Goal: Task Accomplishment & Management: Use online tool/utility

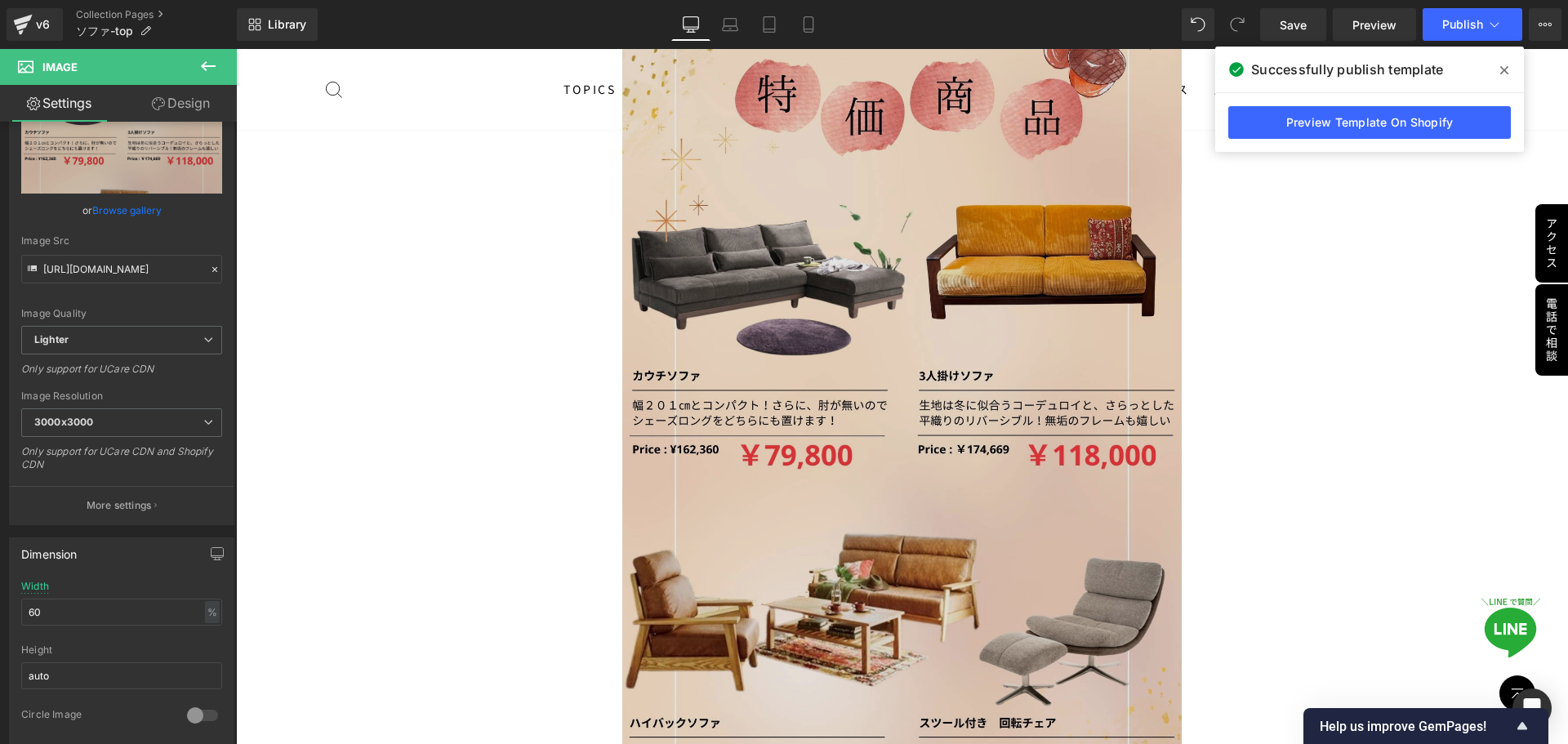
scroll to position [1827, 0]
click at [947, 372] on img at bounding box center [902, 416] width 560 height 879
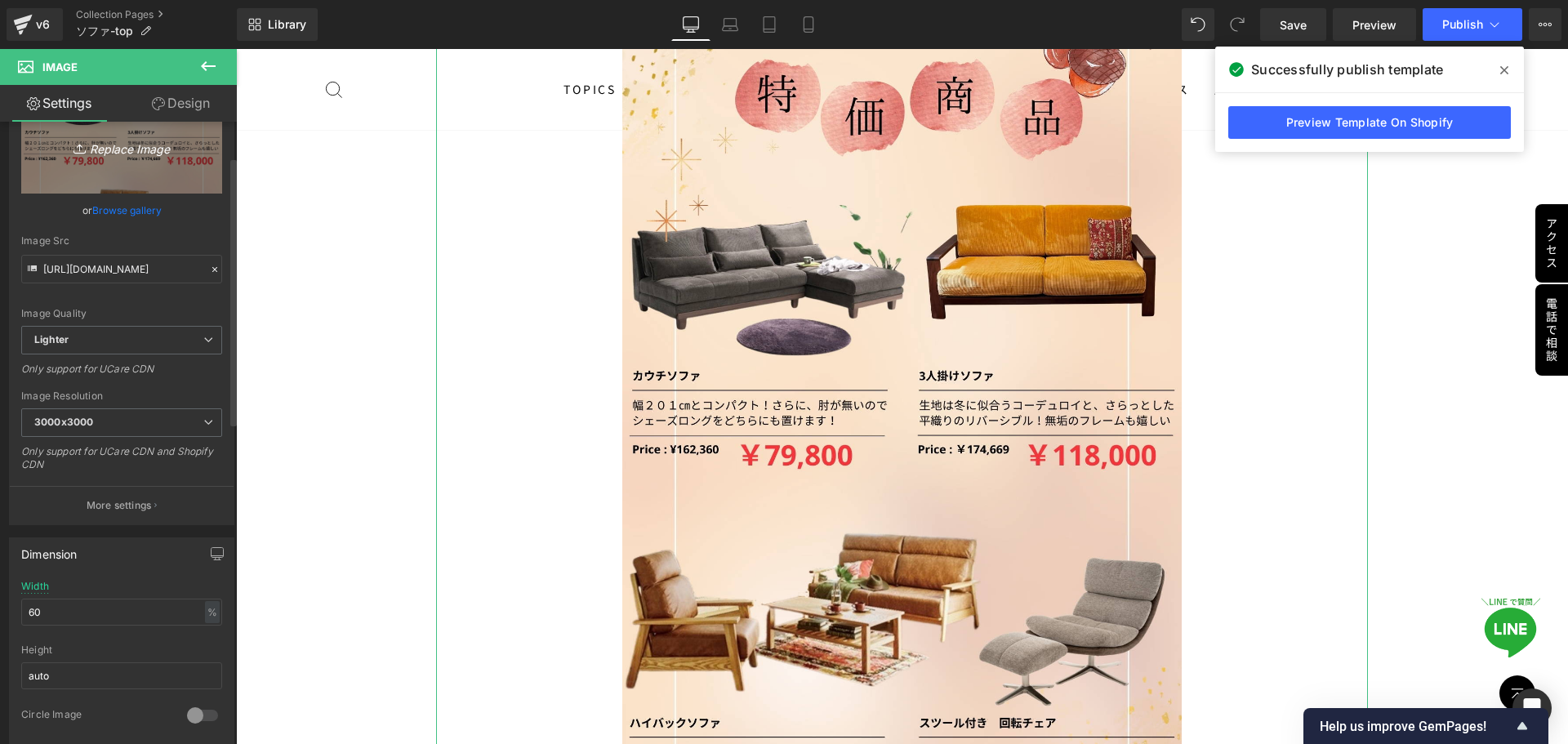
click at [96, 146] on icon "Replace Image" at bounding box center [122, 147] width 131 height 20
type input "C:\fakepath\季節限定特価商品 (3).jpg"
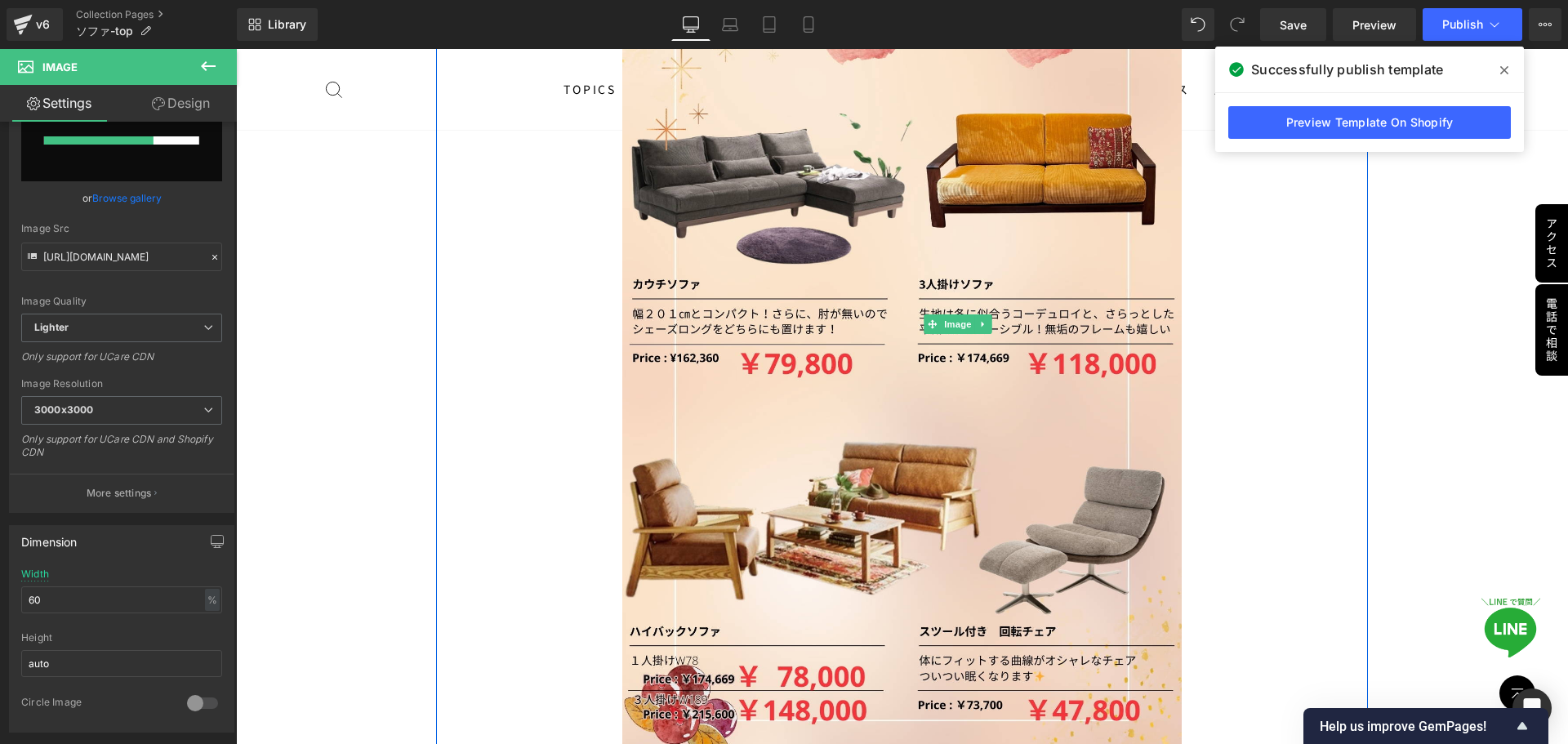
scroll to position [1828, 0]
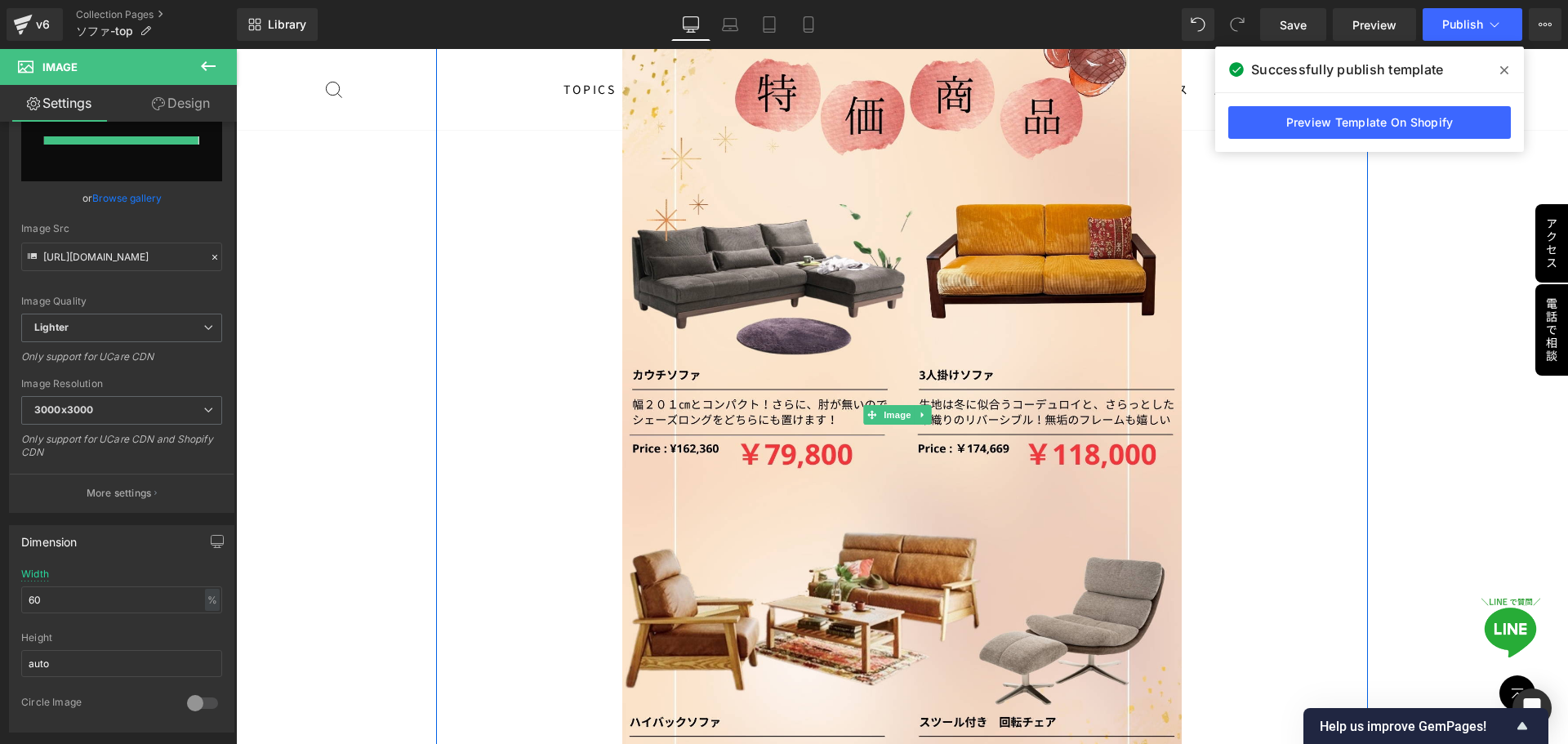
type input "[URL][DOMAIN_NAME]"
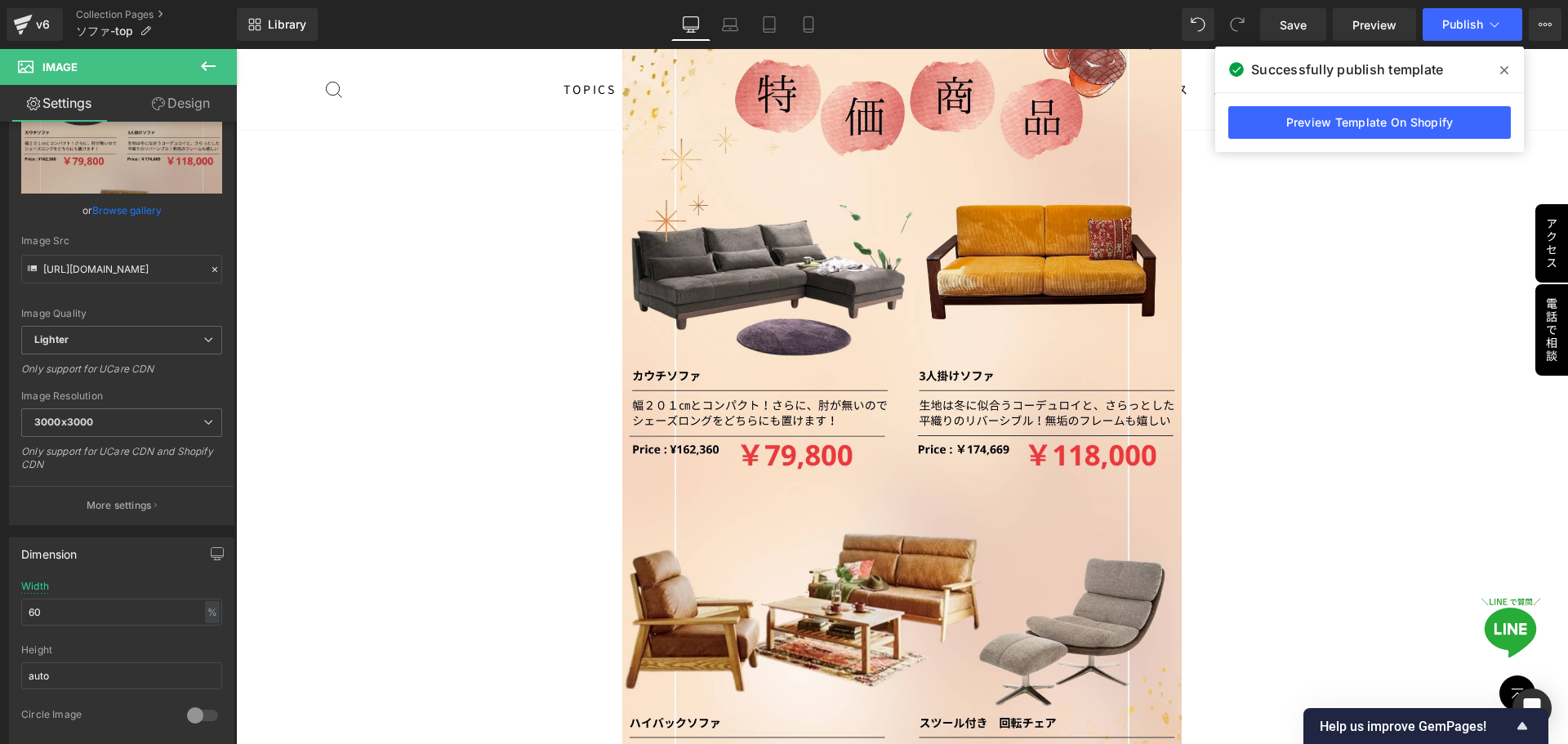
scroll to position [94, 0]
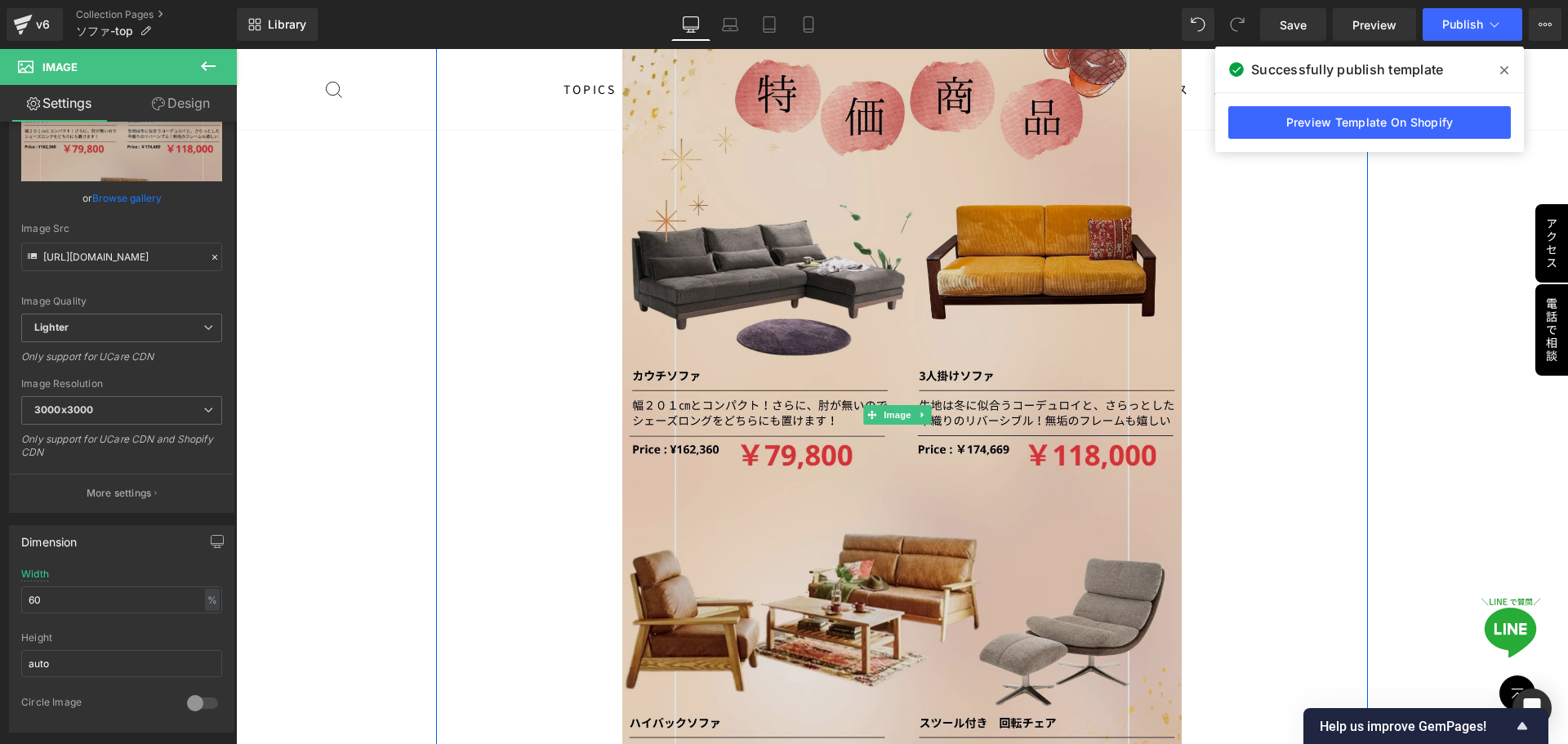
click at [942, 458] on img at bounding box center [902, 415] width 560 height 879
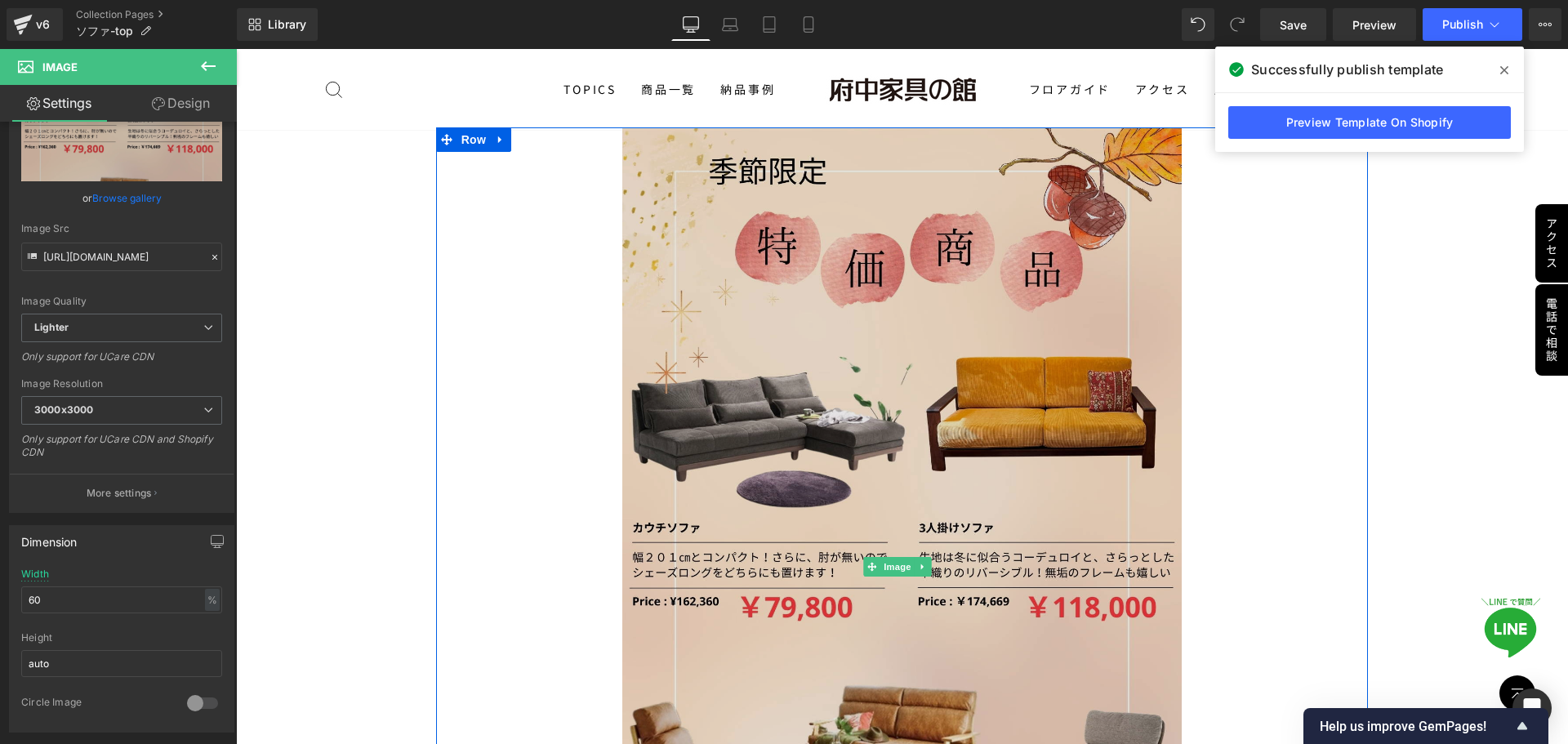
scroll to position [1909, 0]
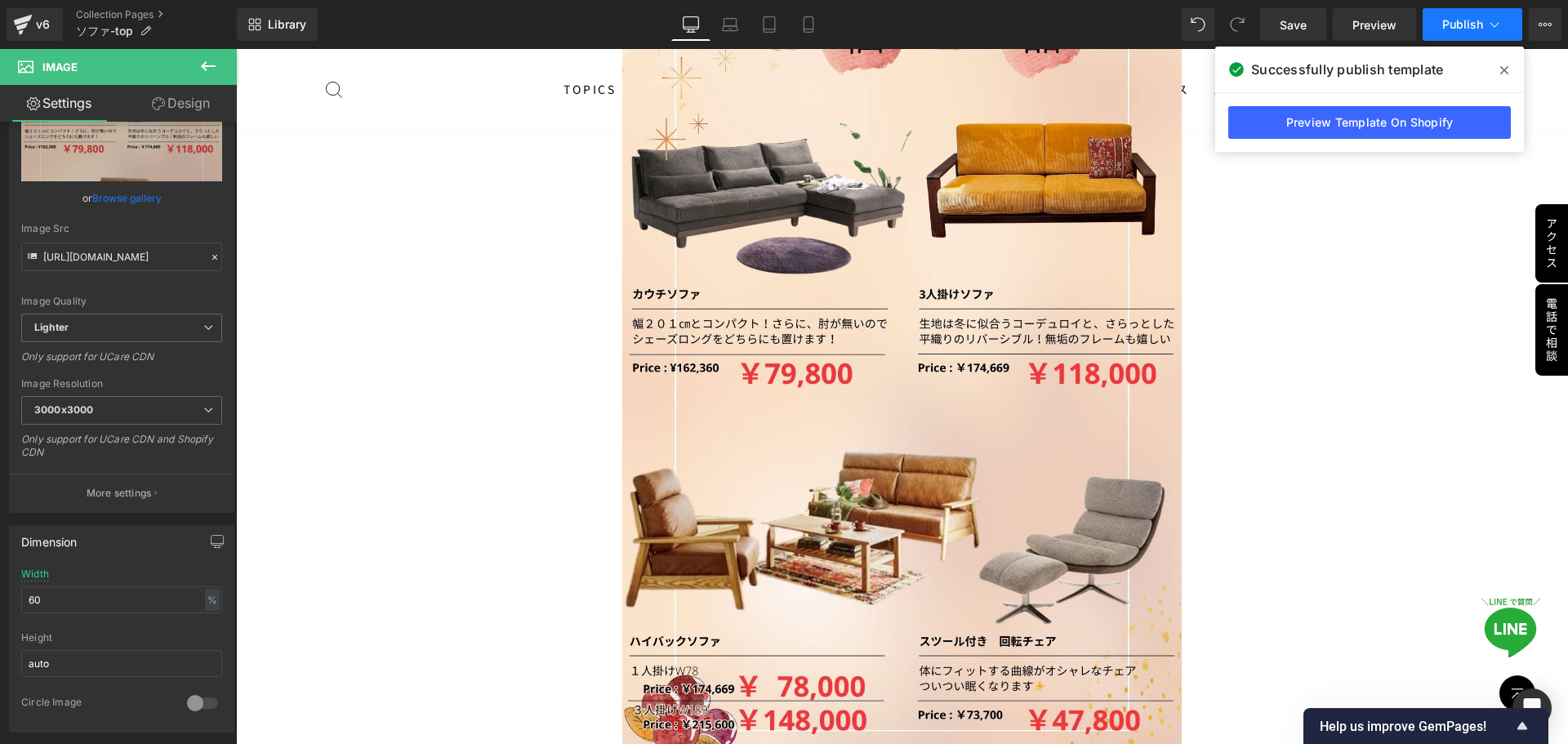
click at [1107, 19] on span "Publish" at bounding box center [1463, 25] width 41 height 13
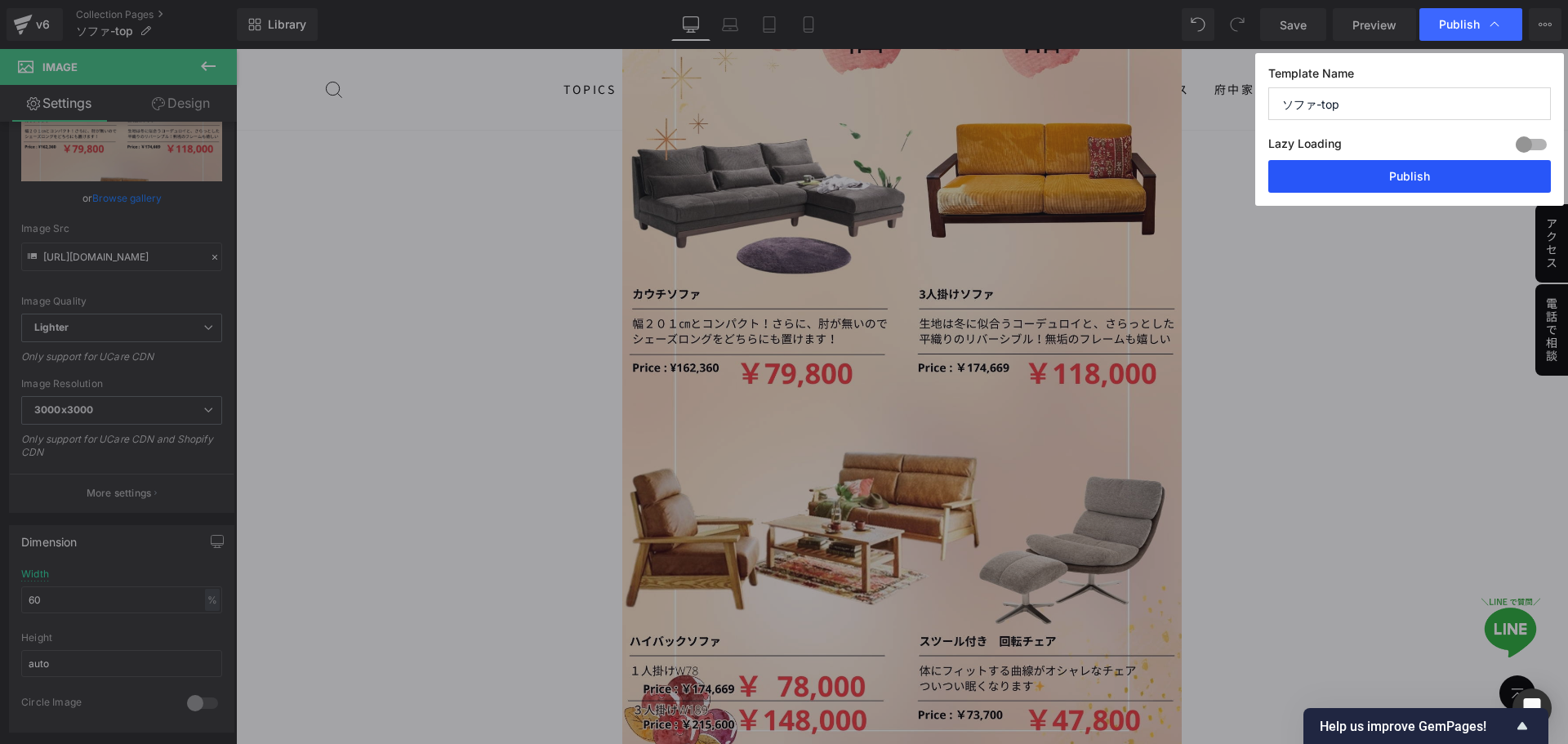
click at [1107, 179] on button "Publish" at bounding box center [1409, 176] width 282 height 33
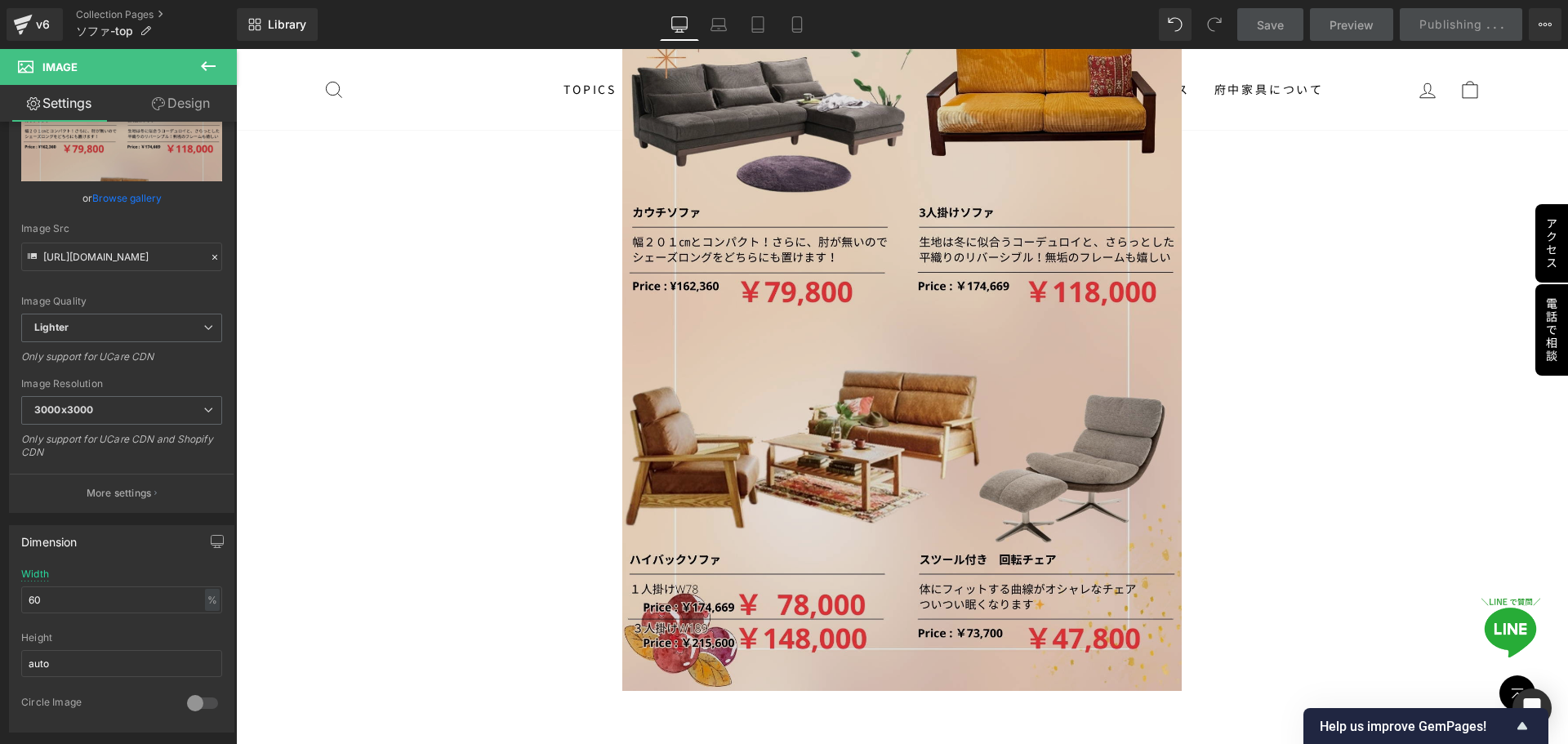
scroll to position [2073, 0]
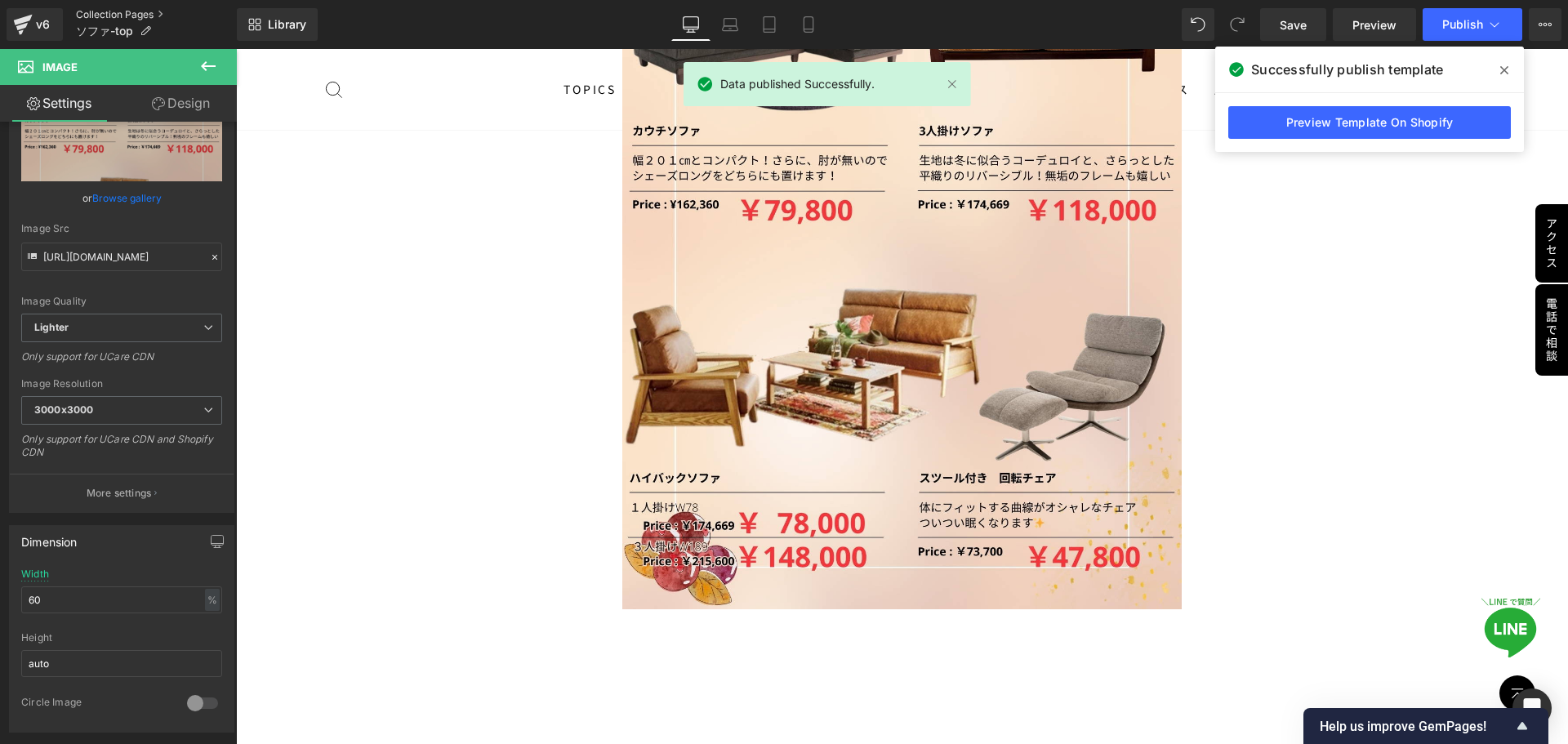
click at [133, 12] on link "Collection Pages" at bounding box center [156, 15] width 161 height 13
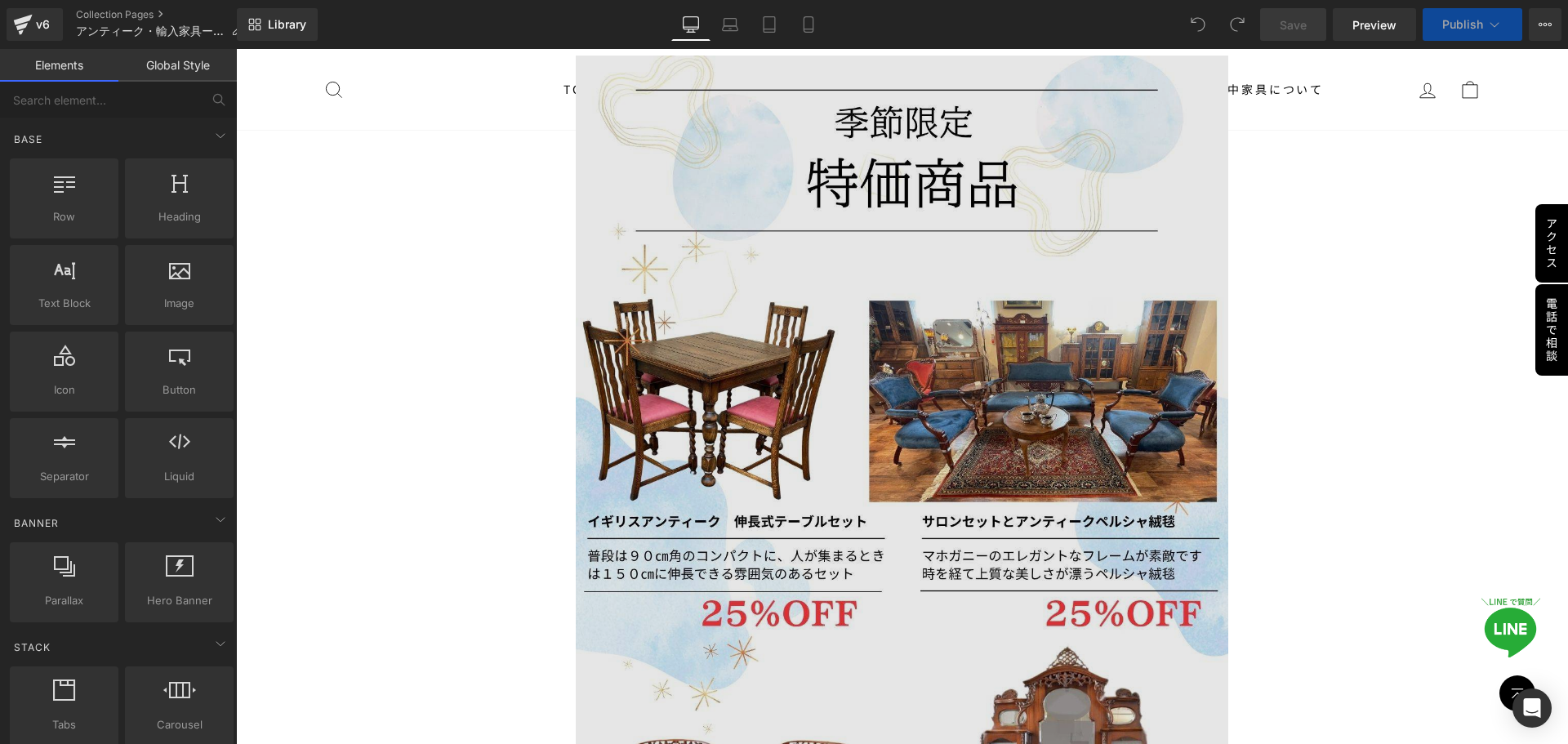
scroll to position [1226, 0]
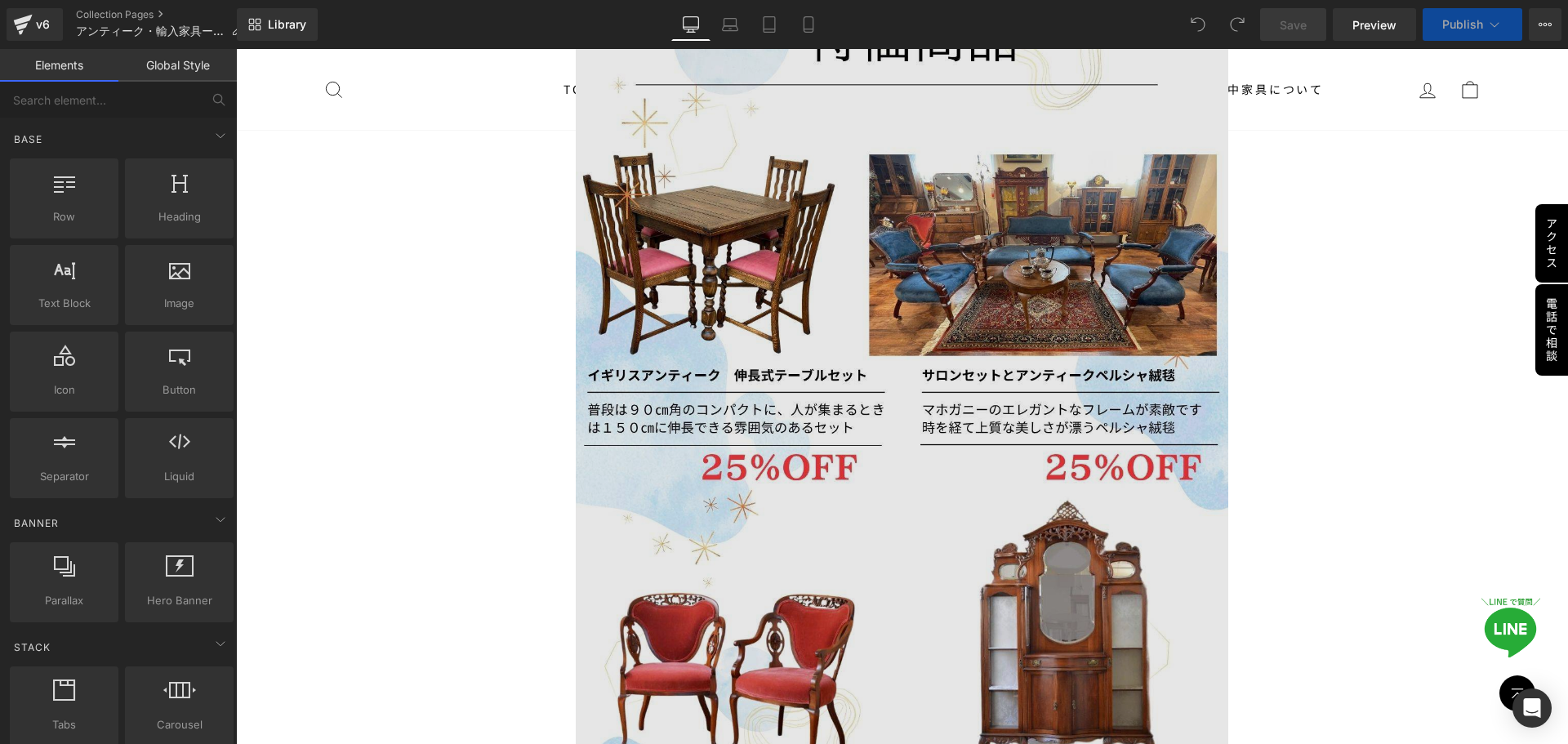
click at [816, 504] on img at bounding box center [903, 422] width 653 height 1026
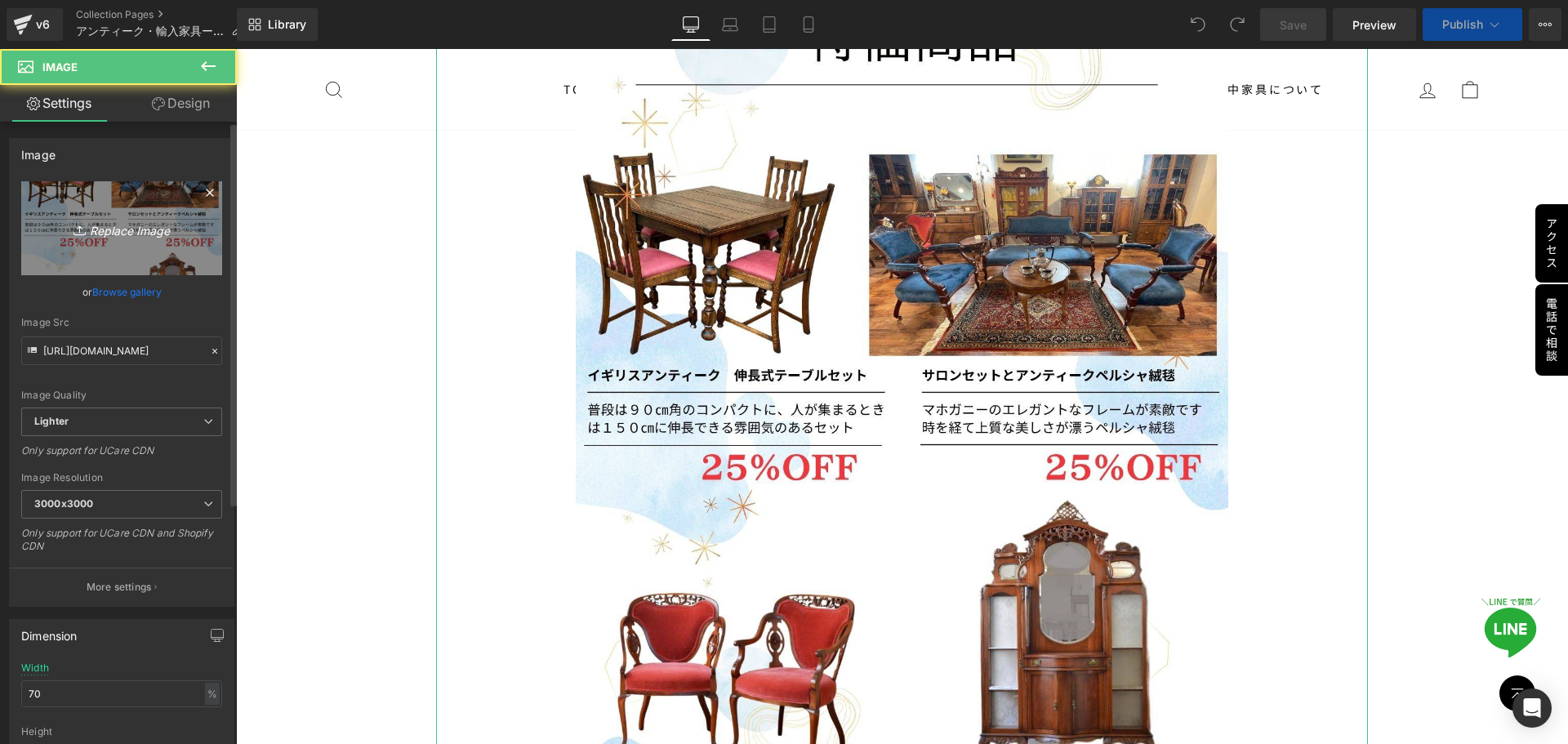
click at [131, 217] on link "Replace Image" at bounding box center [122, 228] width 201 height 94
type input "C:\fakepath\季節限定特価商品 (1).jpg"
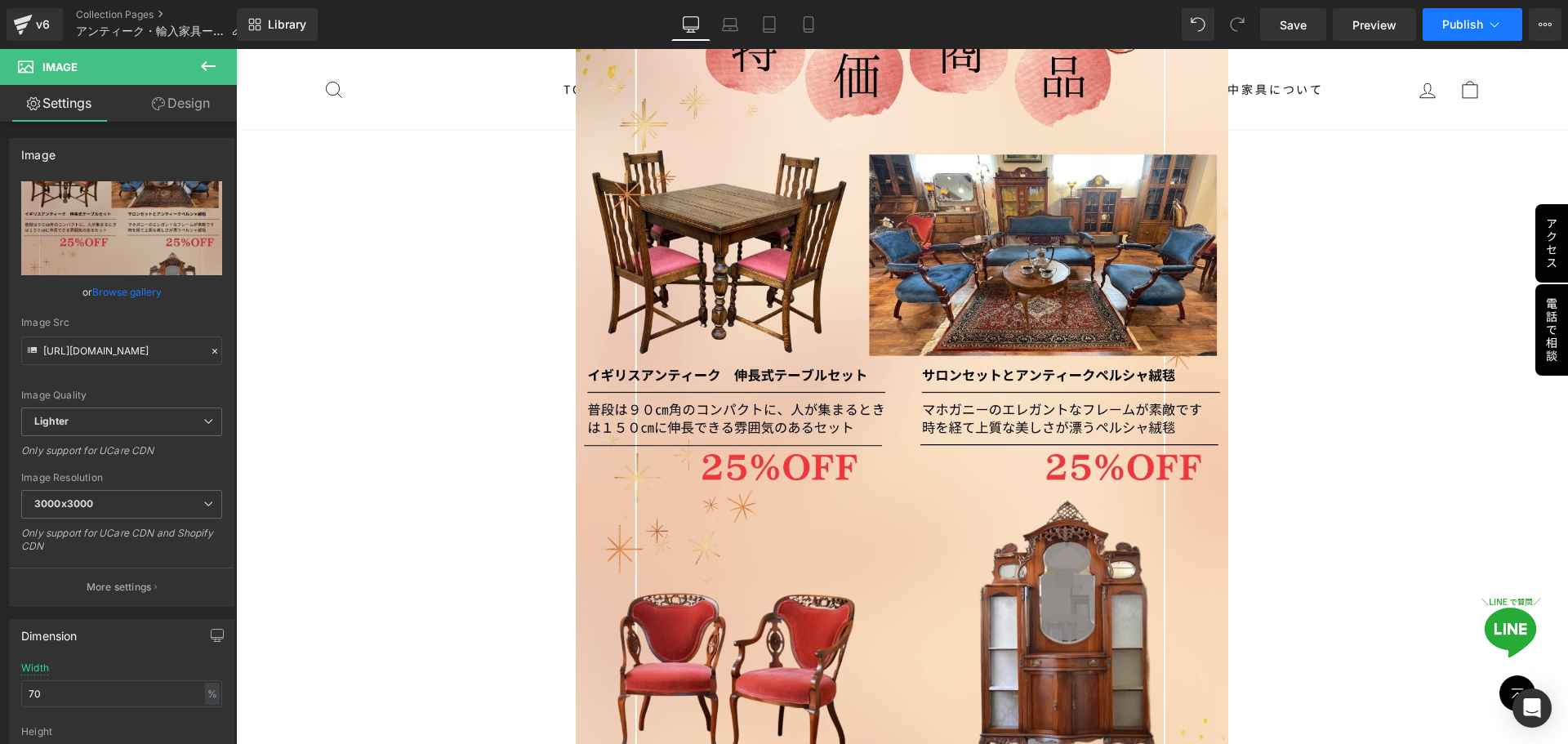
click at [1486, 27] on button "Publish" at bounding box center [1473, 25] width 100 height 33
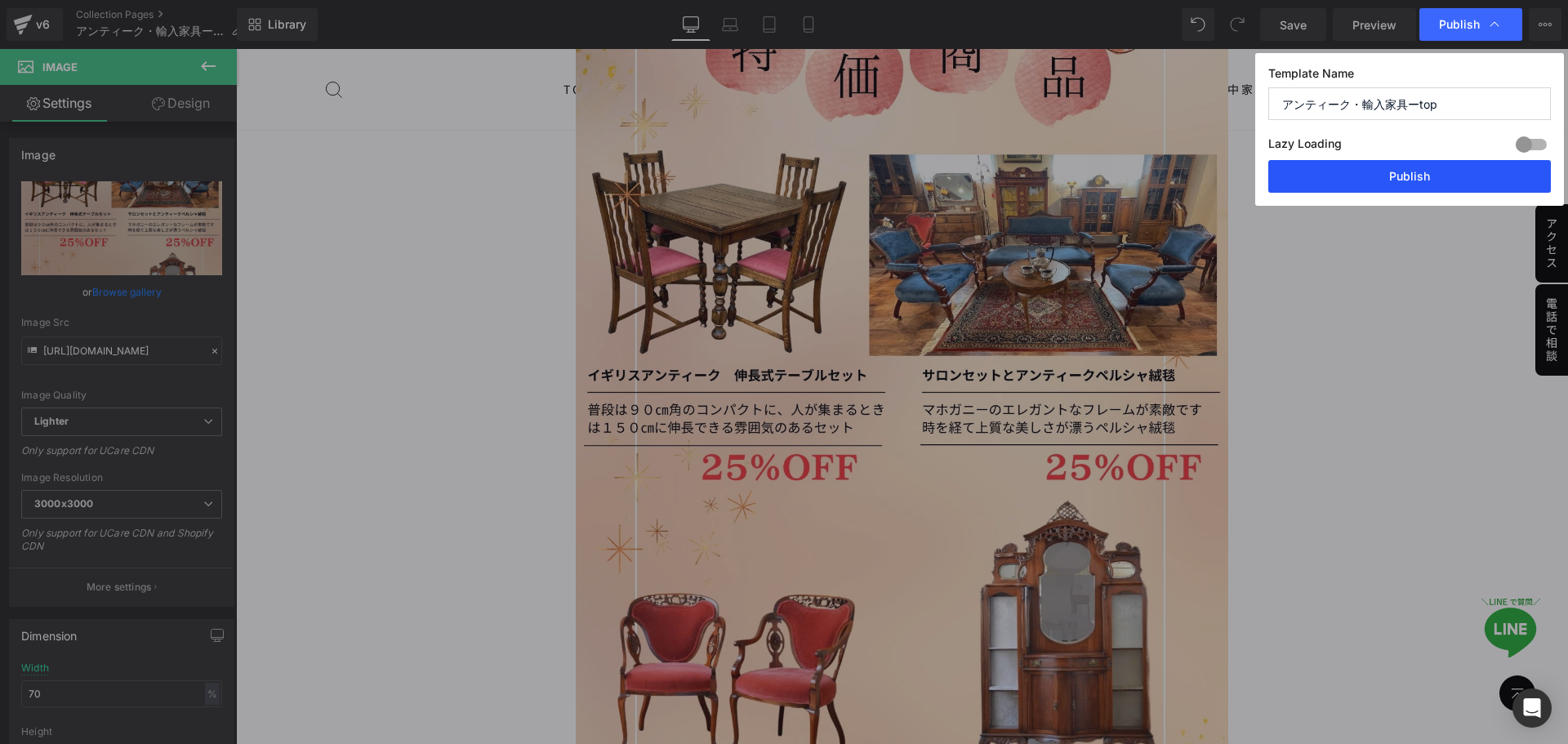
click at [1408, 181] on button "Publish" at bounding box center [1409, 176] width 282 height 33
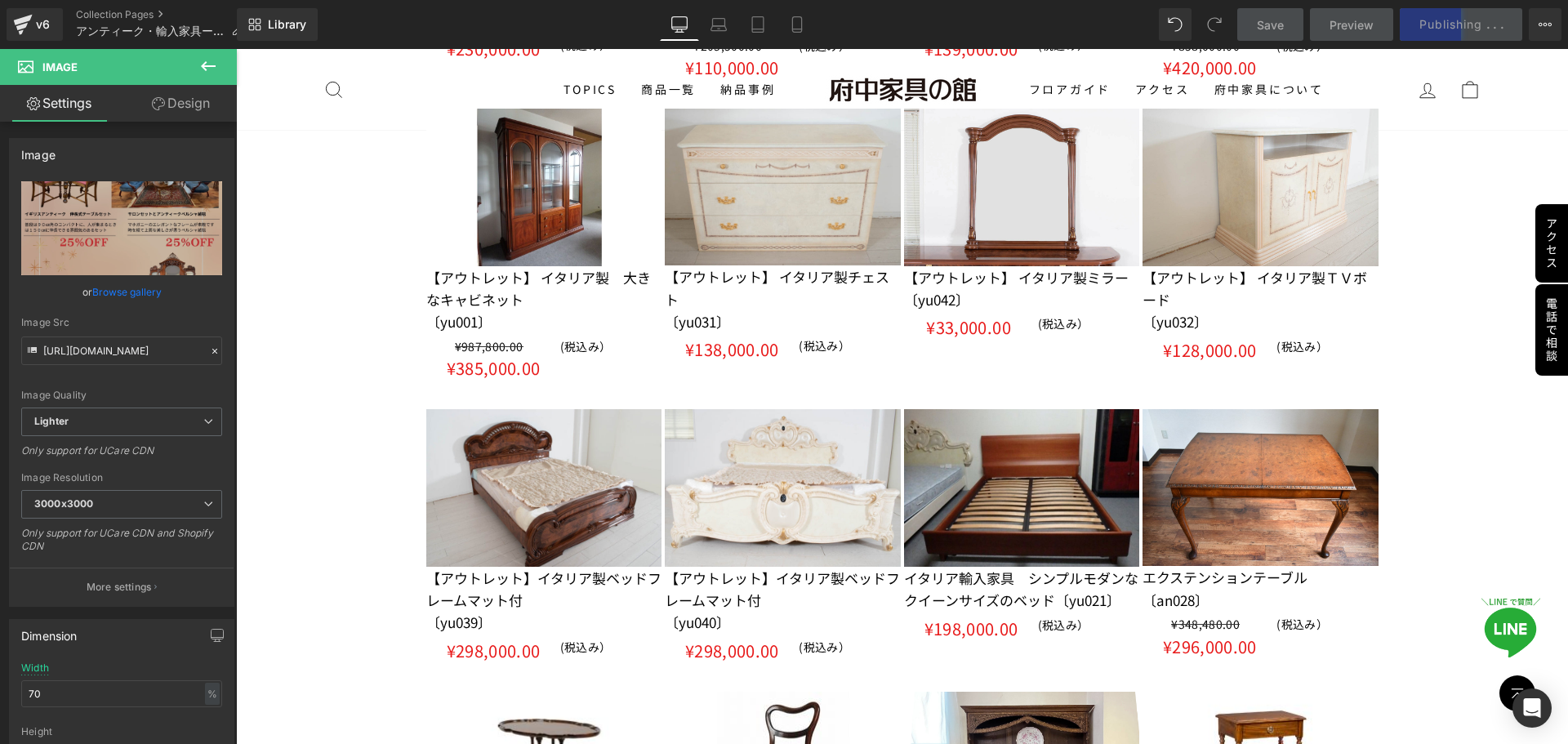
scroll to position [3268, 0]
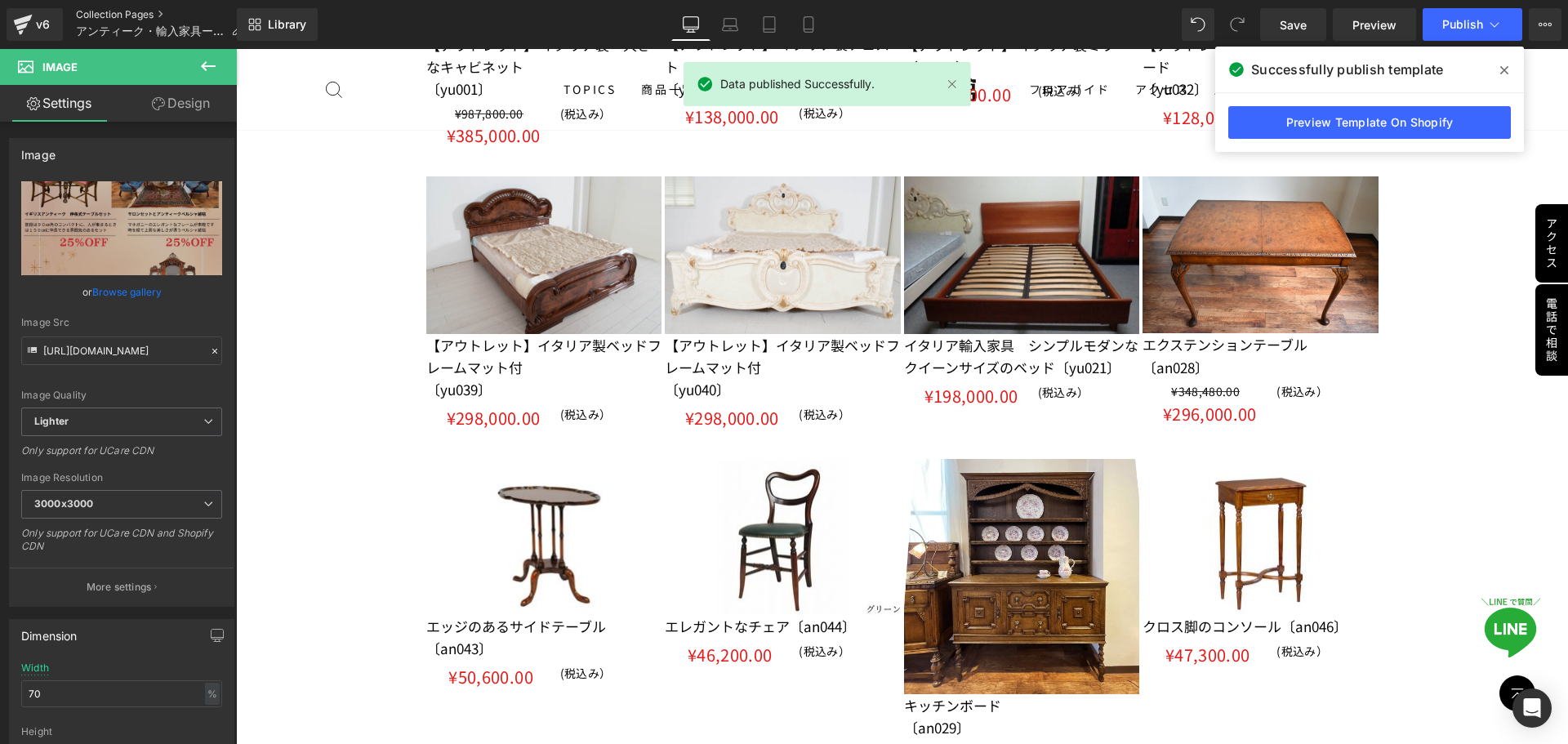
click at [105, 14] on link "Collection Pages" at bounding box center [166, 15] width 180 height 13
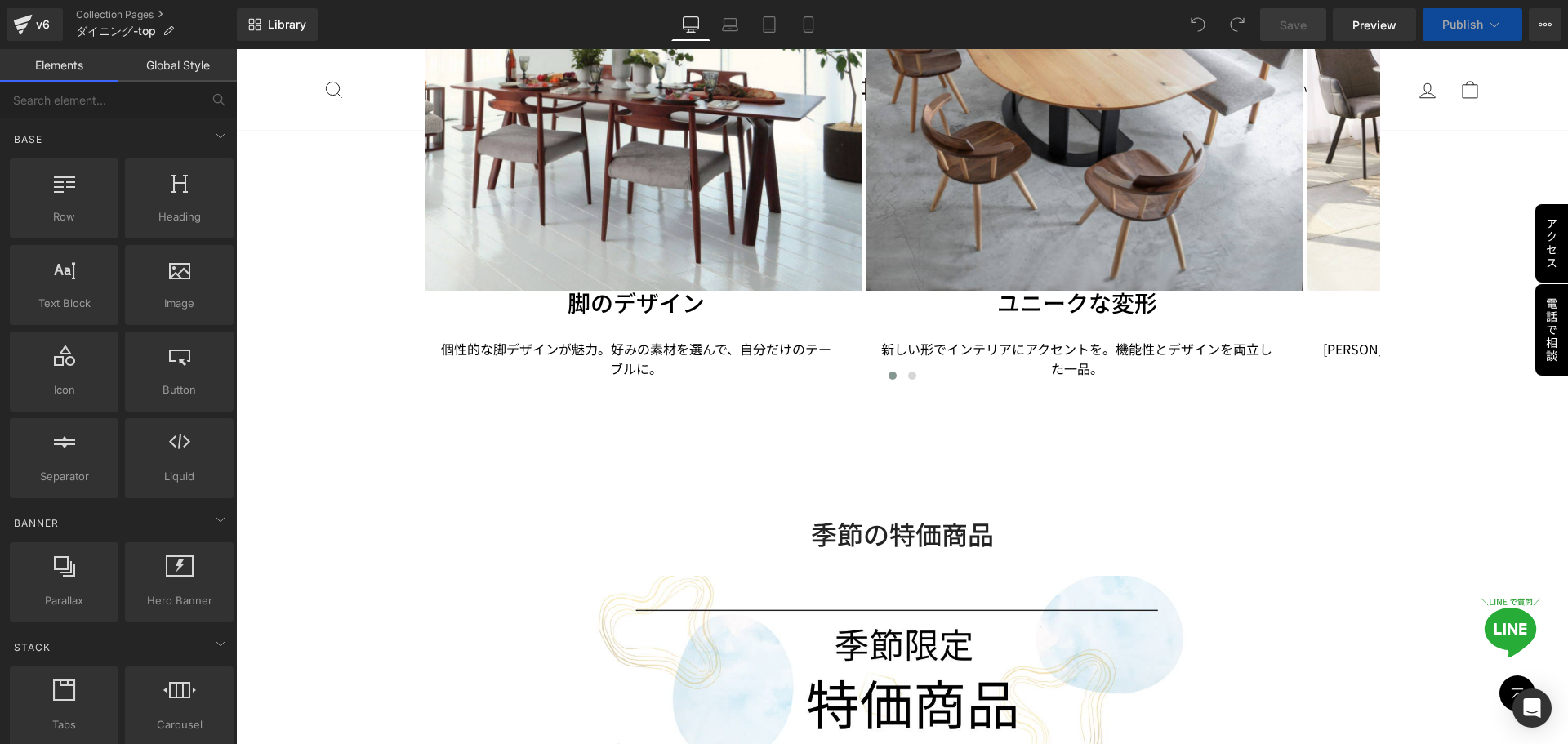
scroll to position [1961, 0]
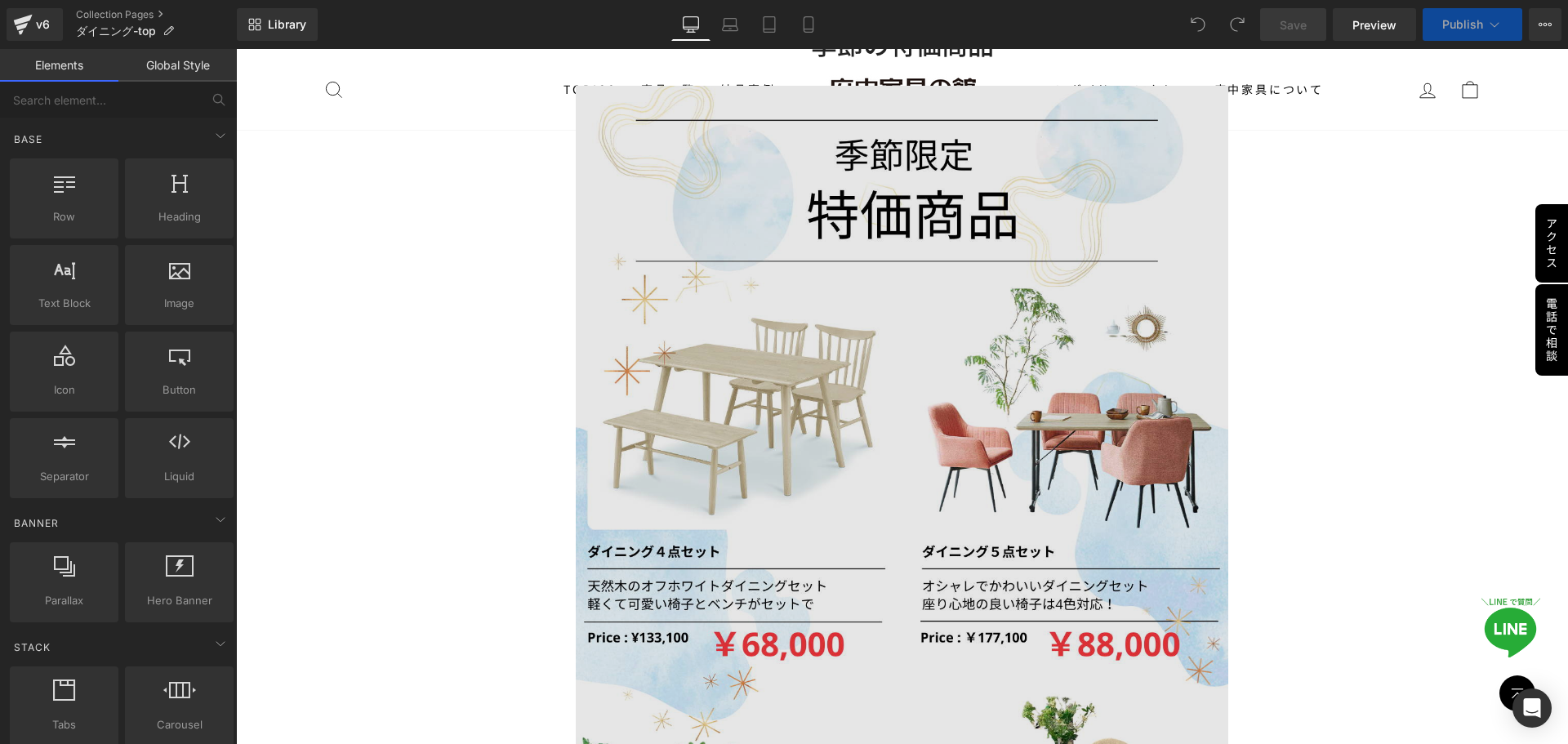
click at [944, 440] on img at bounding box center [903, 586] width 653 height 1050
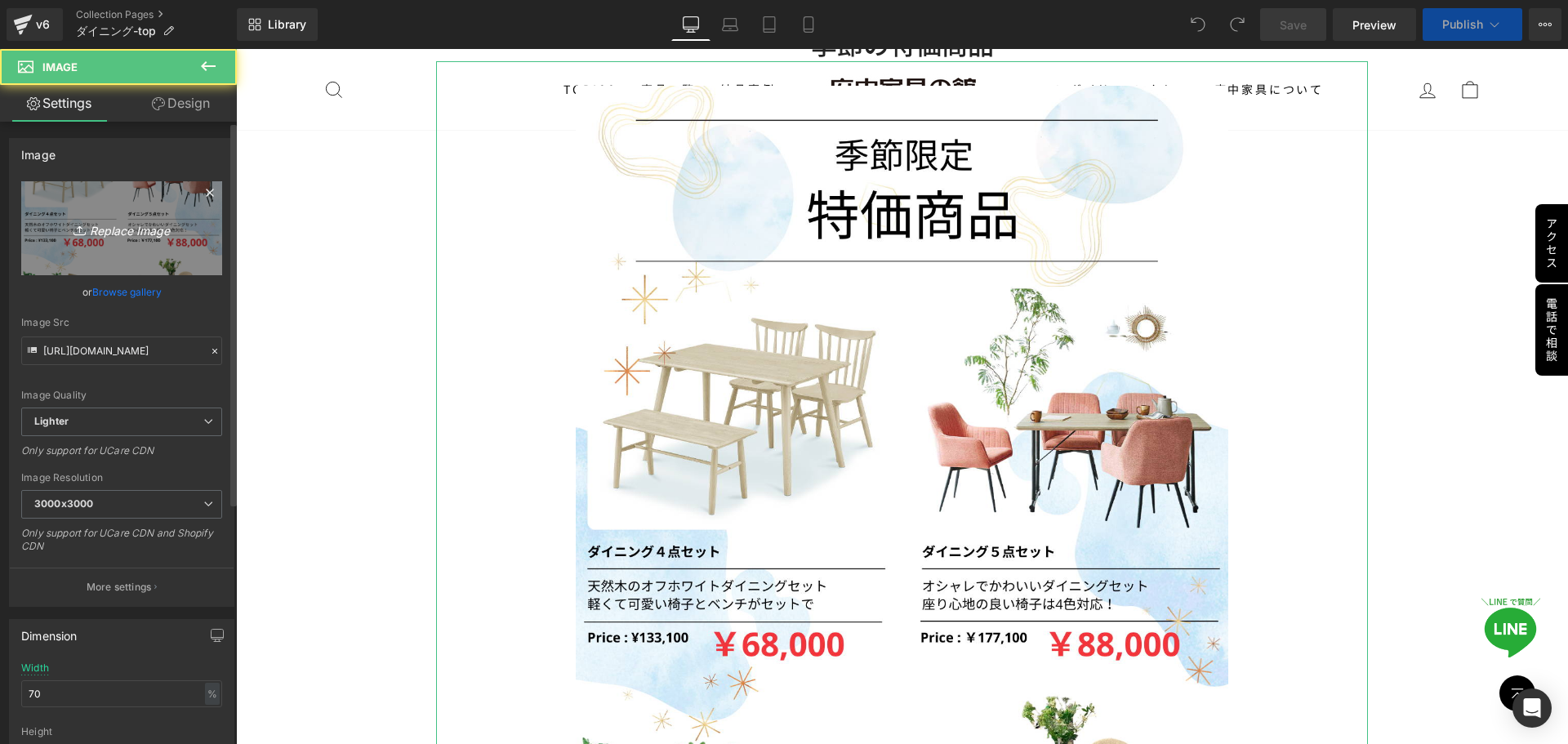
click at [119, 235] on icon "Replace Image" at bounding box center [122, 228] width 131 height 20
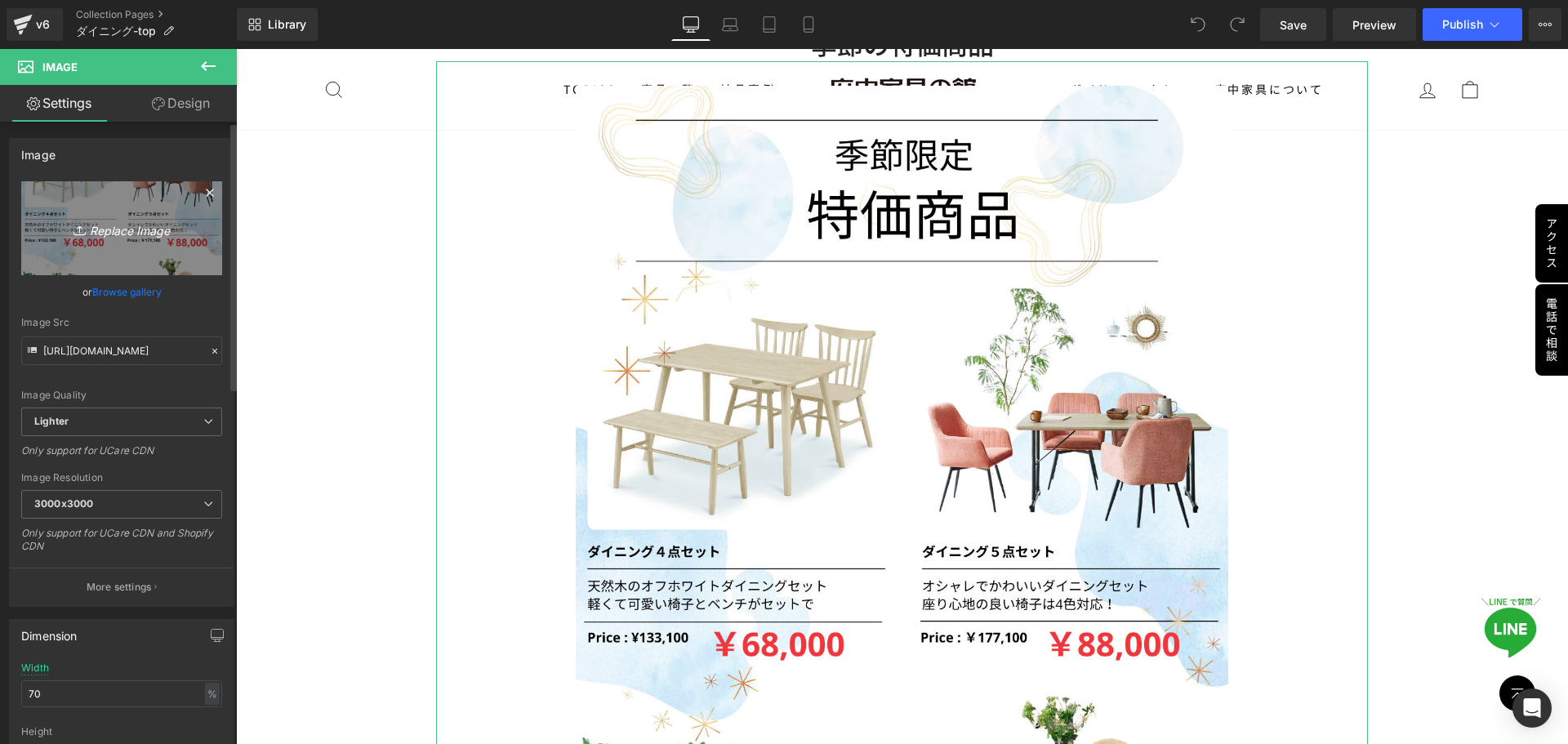
type input "C:\fakepath\季節限定特価商品 (2).jpg"
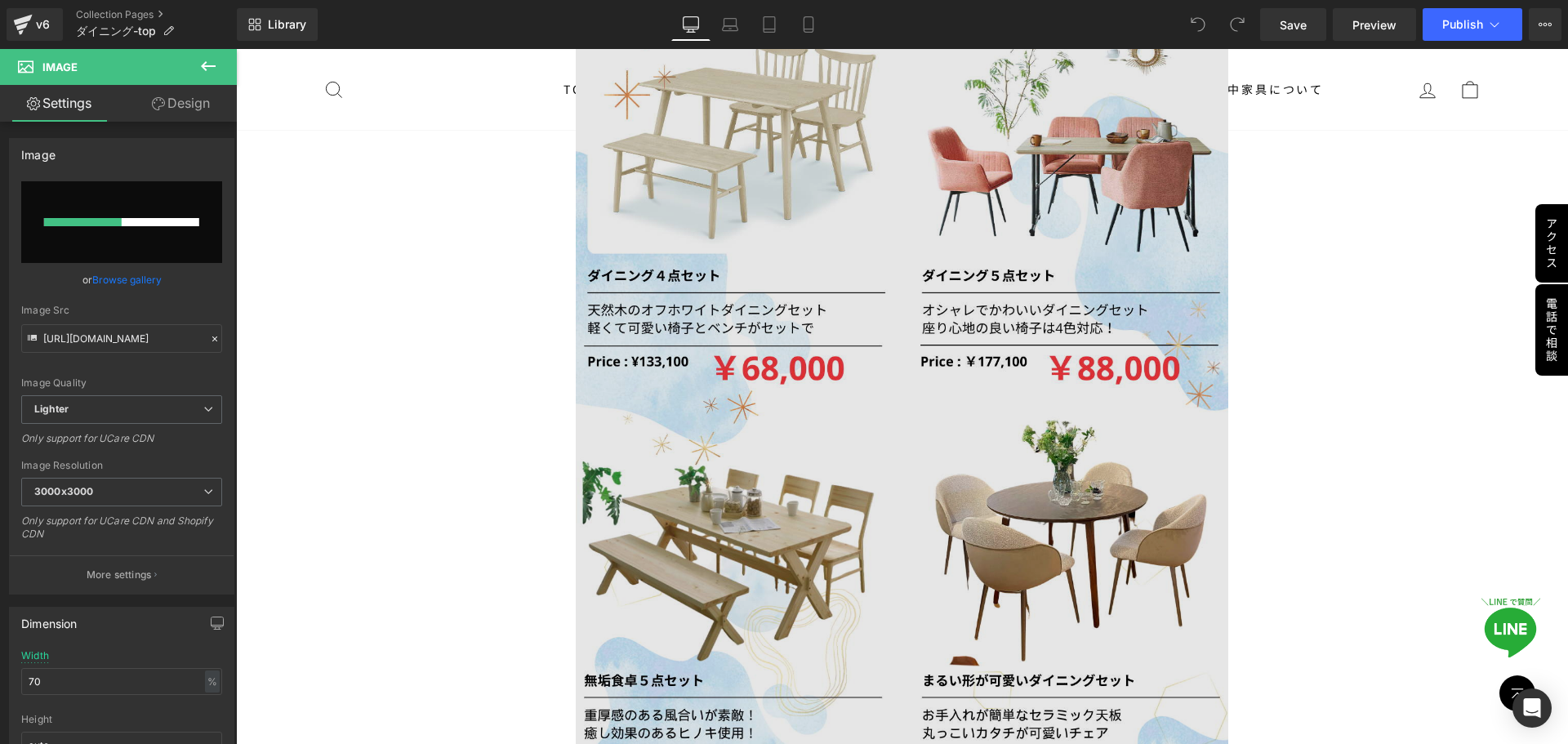
scroll to position [2451, 0]
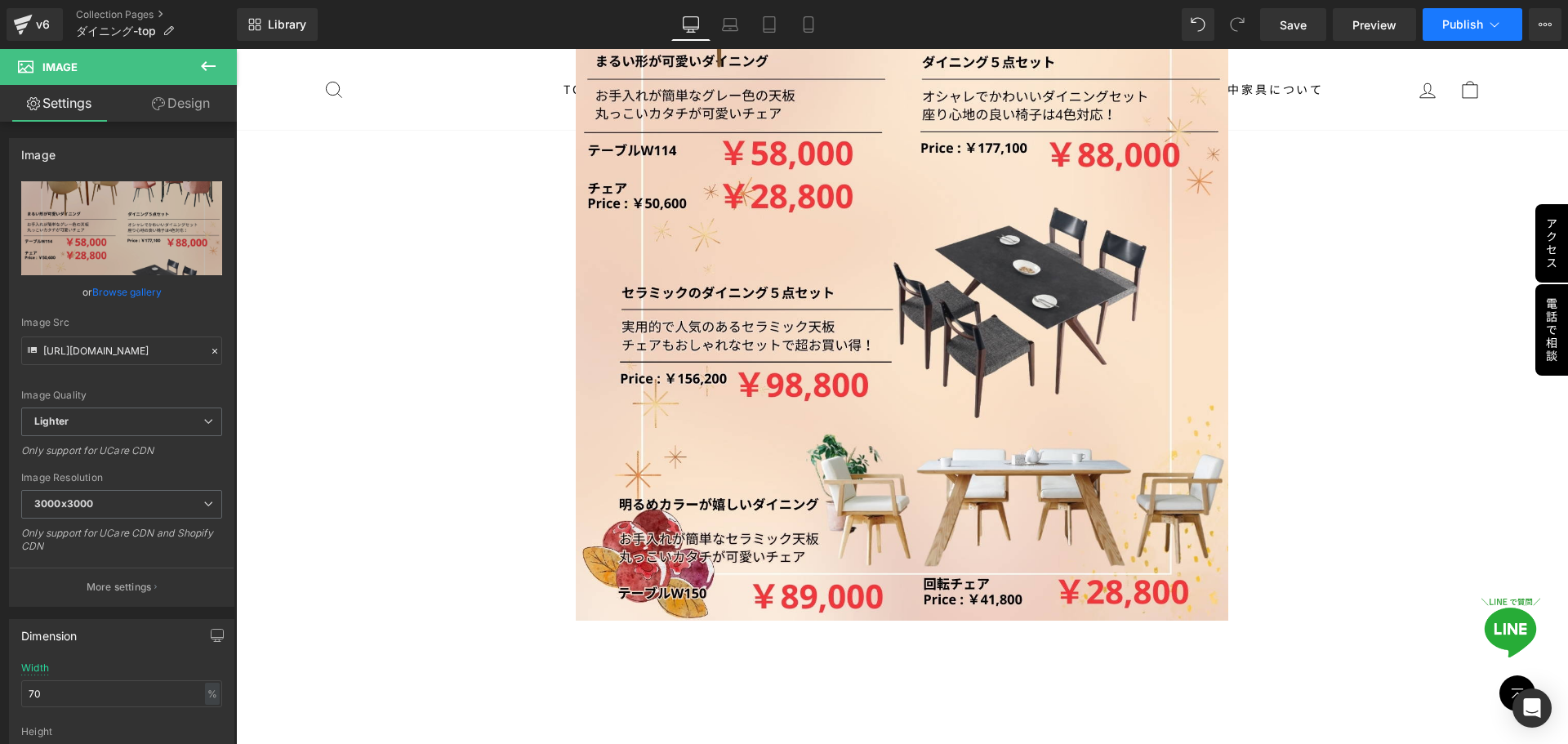
click at [1463, 19] on span "Publish" at bounding box center [1463, 25] width 41 height 13
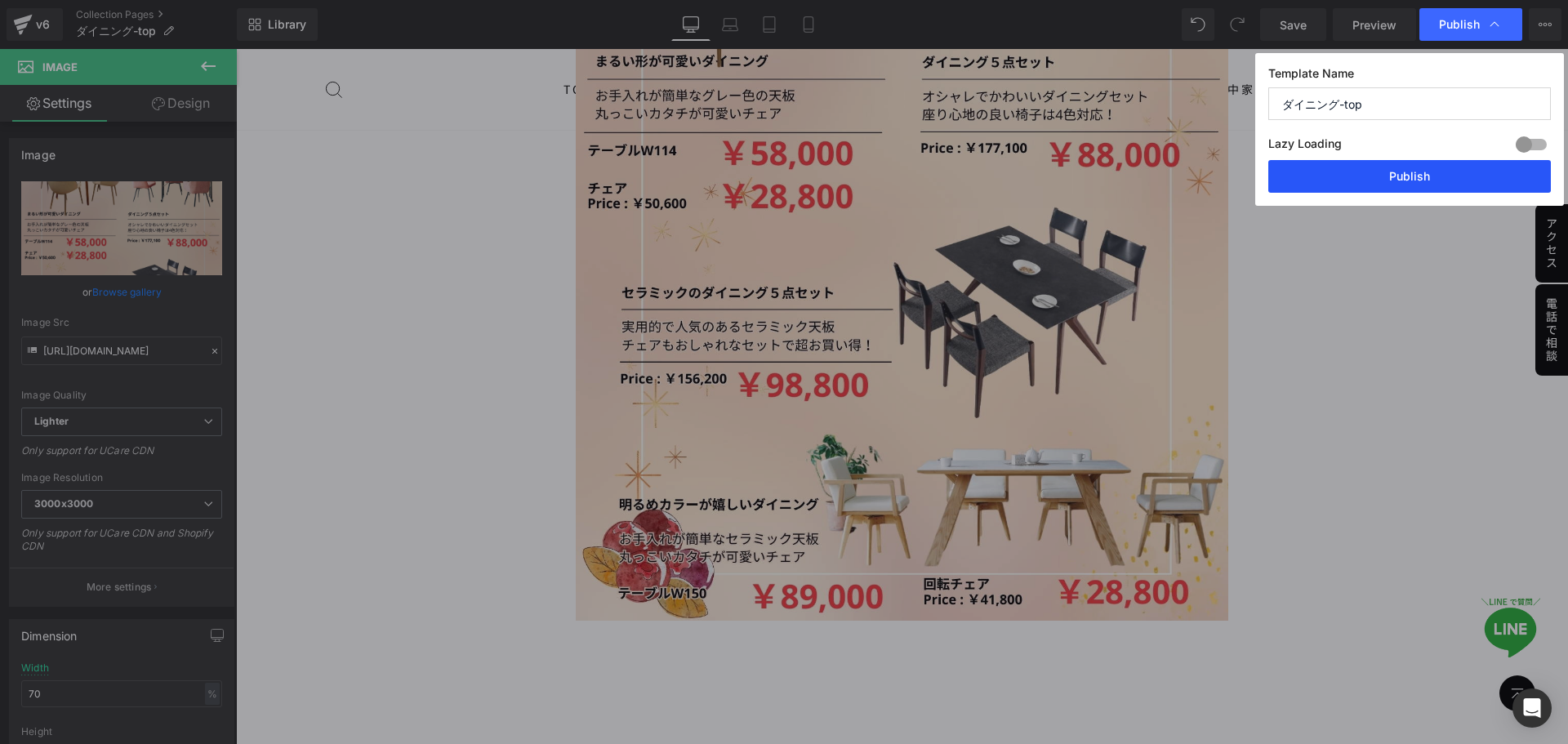
click at [1383, 190] on button "Publish" at bounding box center [1409, 176] width 282 height 33
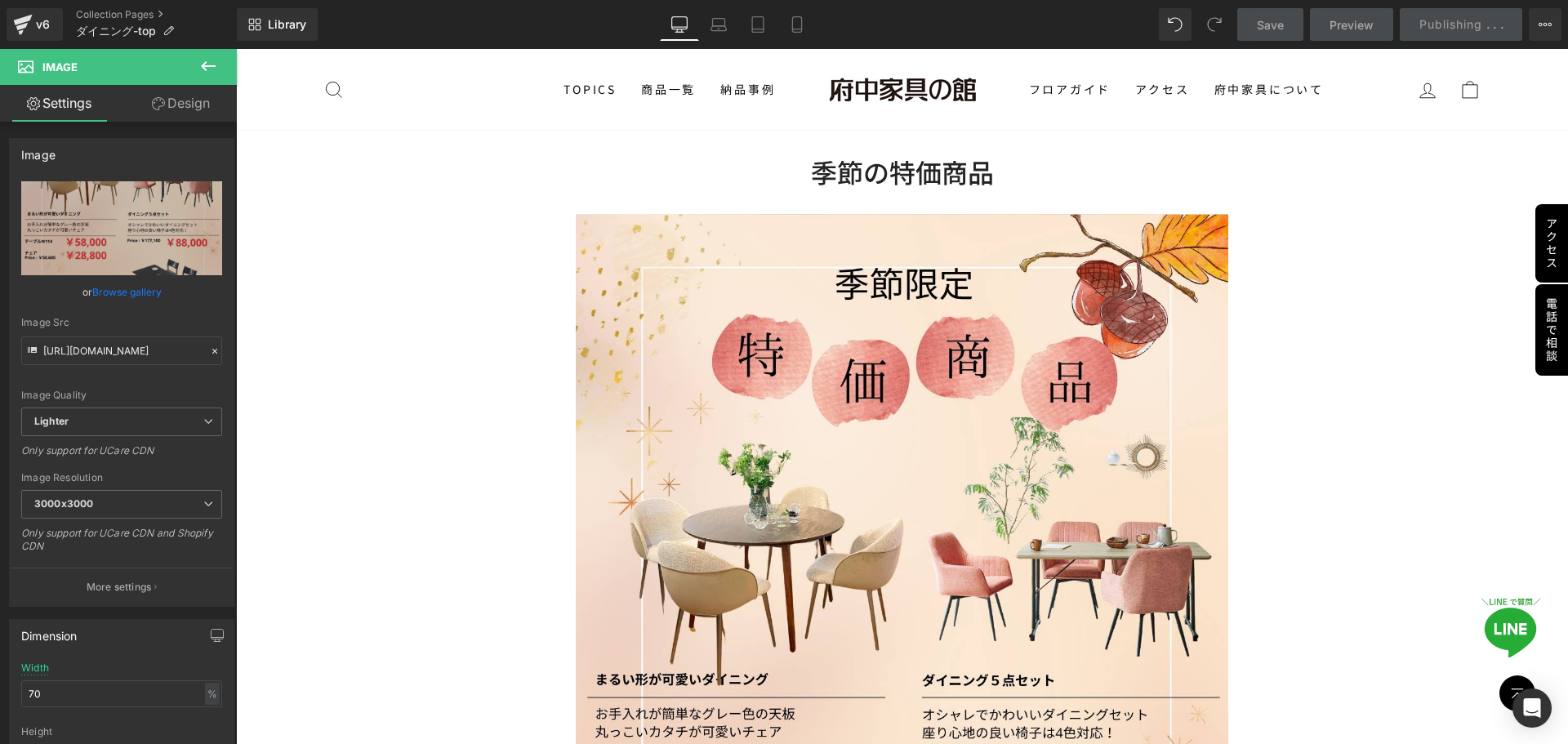
scroll to position [1797, 0]
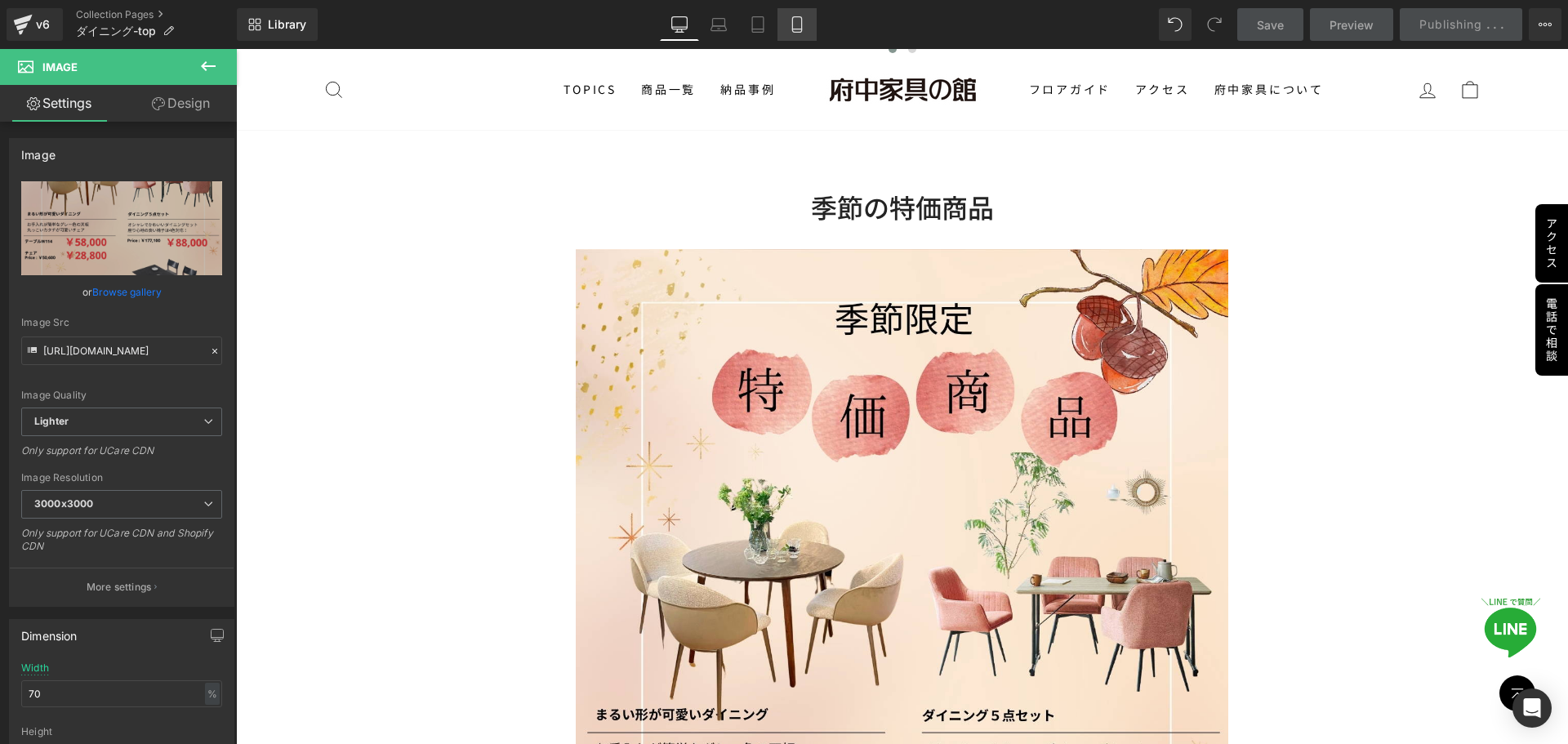
click at [797, 30] on icon at bounding box center [796, 30] width 9 height 0
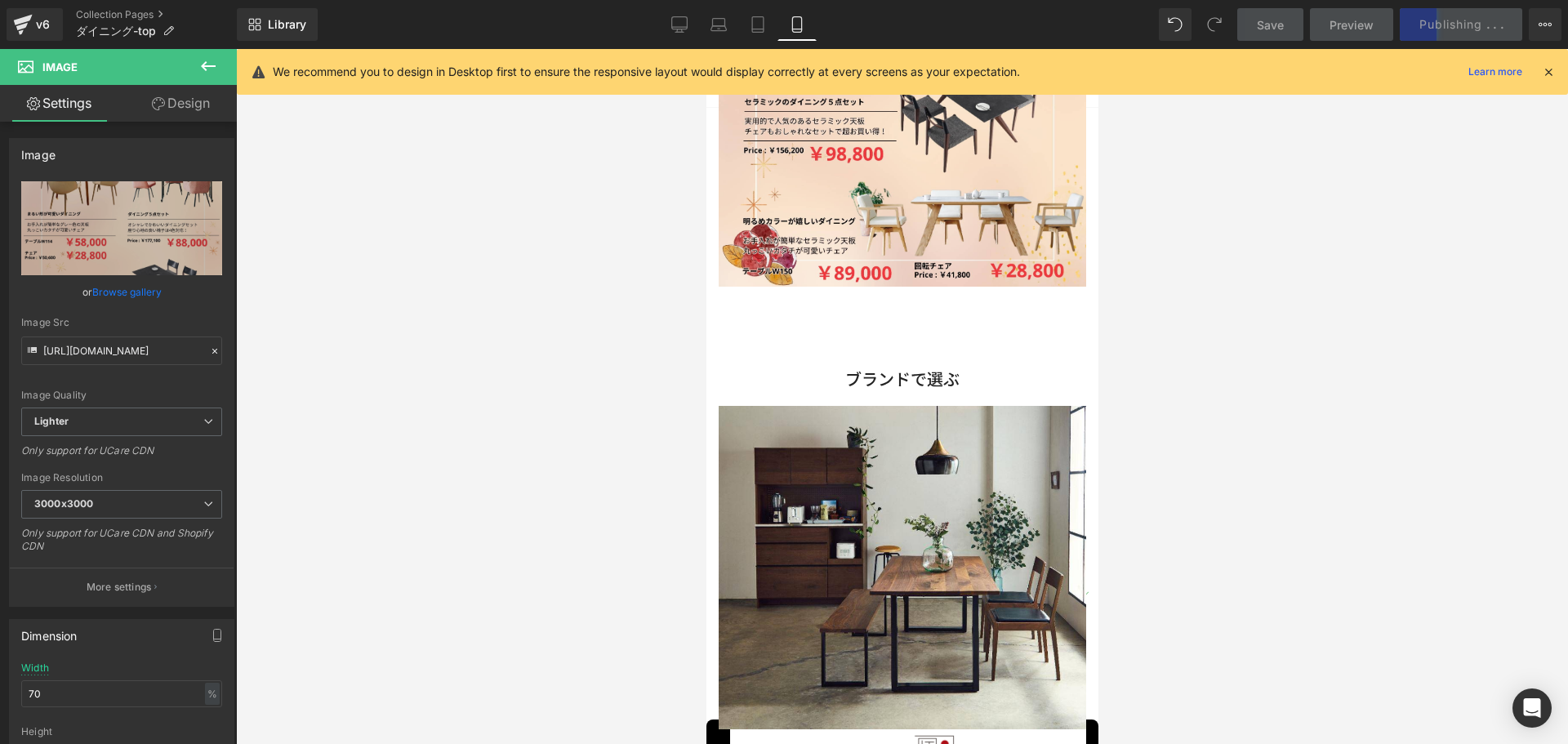
scroll to position [1073, 0]
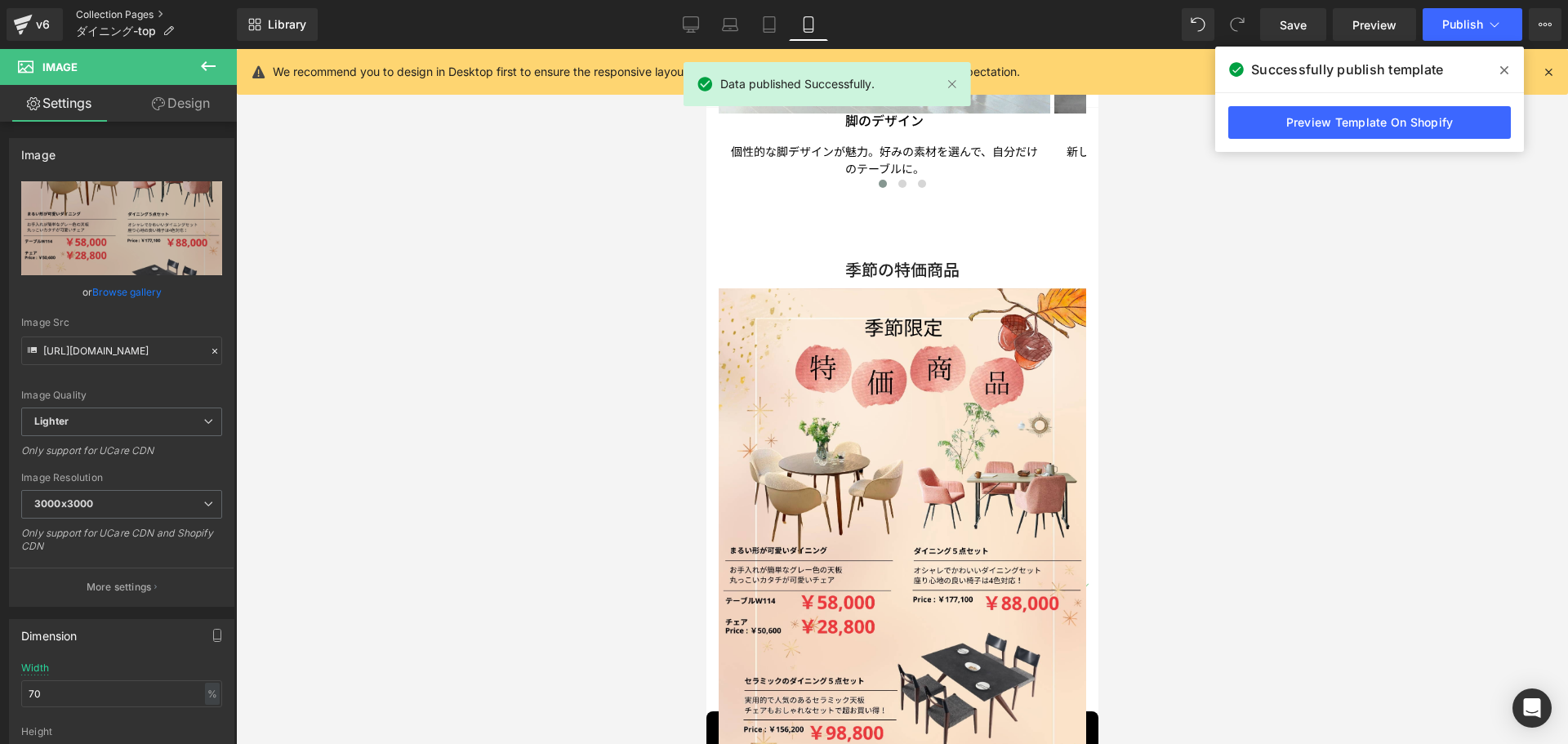
click at [128, 14] on link "Collection Pages" at bounding box center [156, 15] width 161 height 13
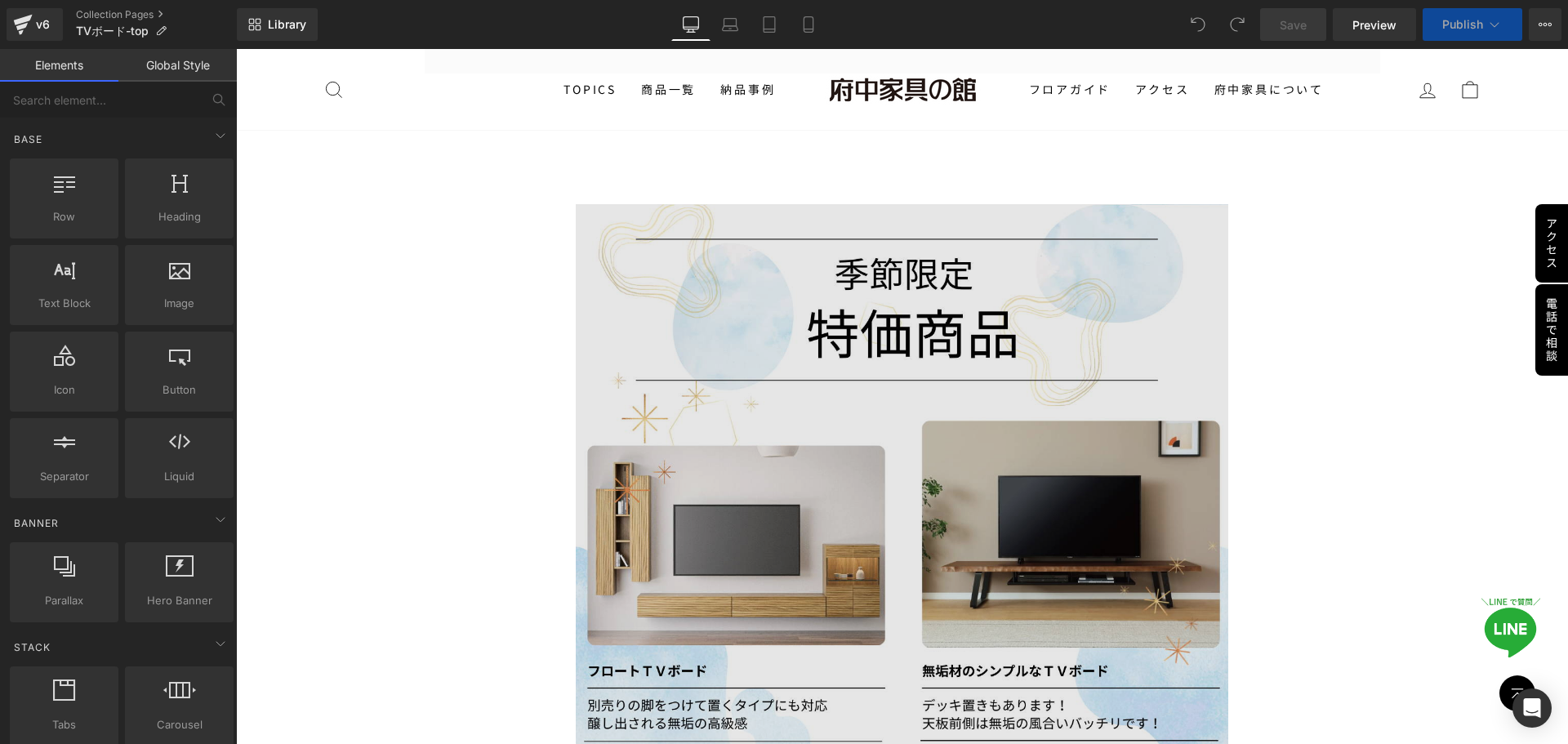
scroll to position [899, 0]
click at [842, 585] on img at bounding box center [903, 716] width 653 height 1026
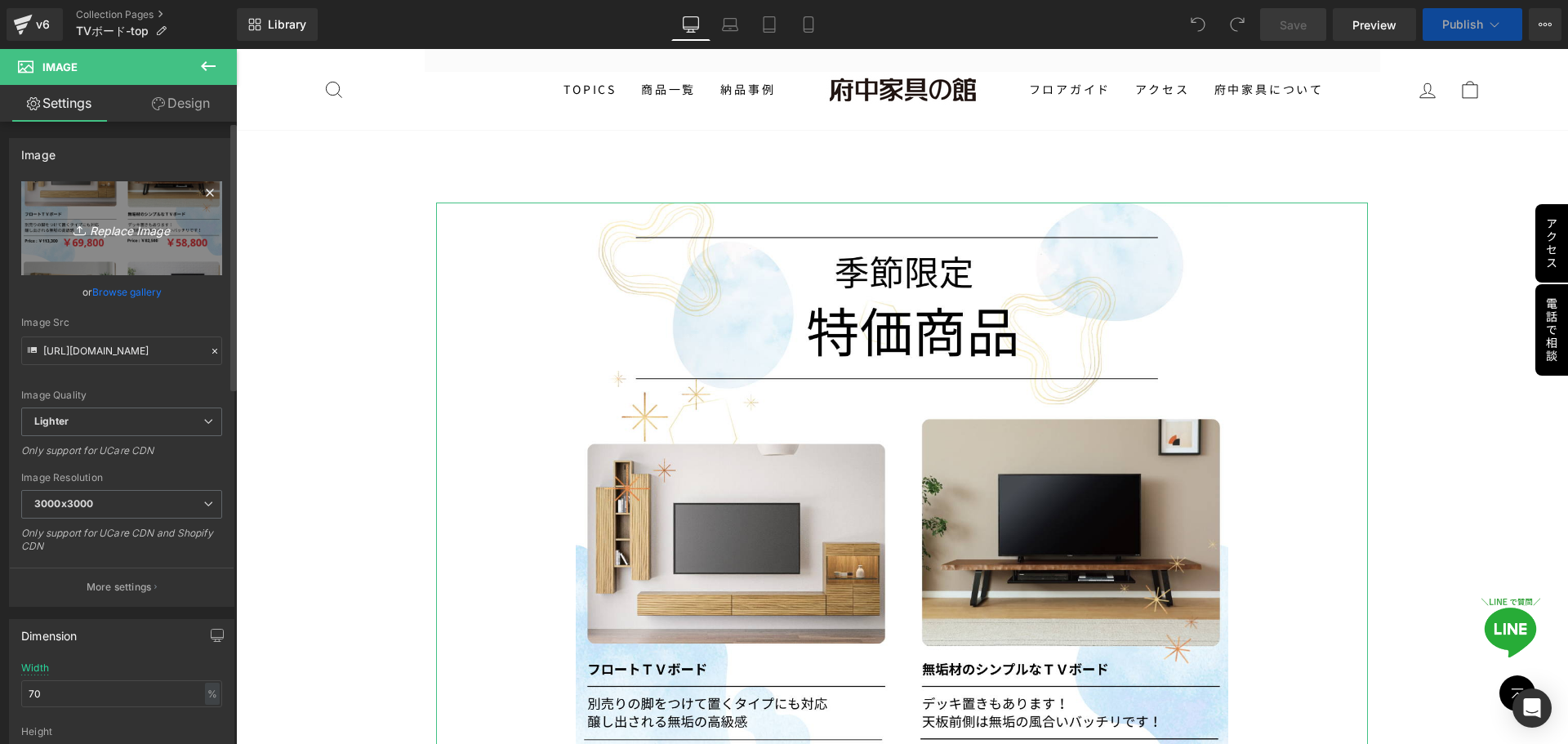
click at [107, 233] on icon "Replace Image" at bounding box center [122, 228] width 131 height 20
type input "C:\fakepath\季節限定特価商品 (5).jpg"
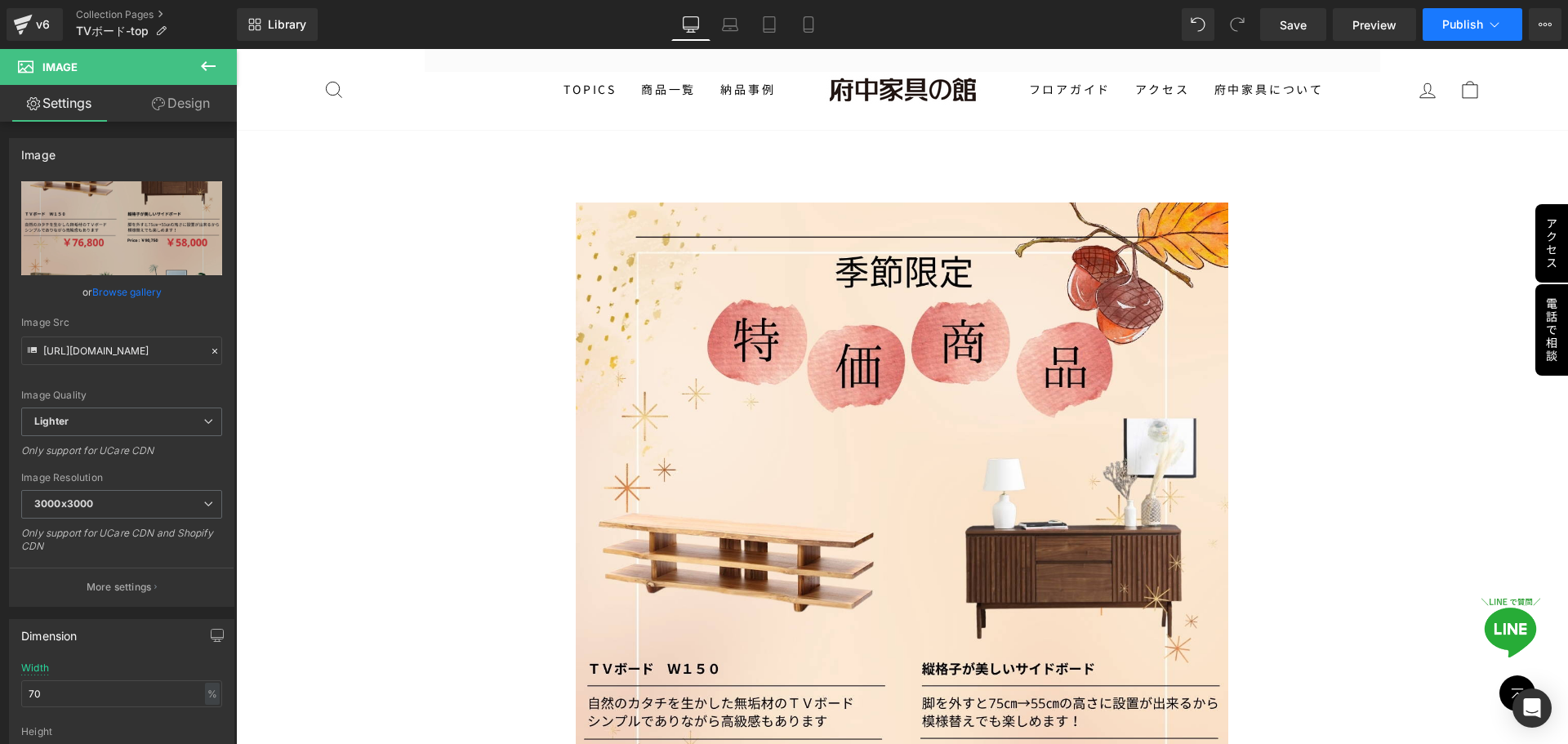
click at [1482, 33] on button "Publish" at bounding box center [1473, 25] width 100 height 33
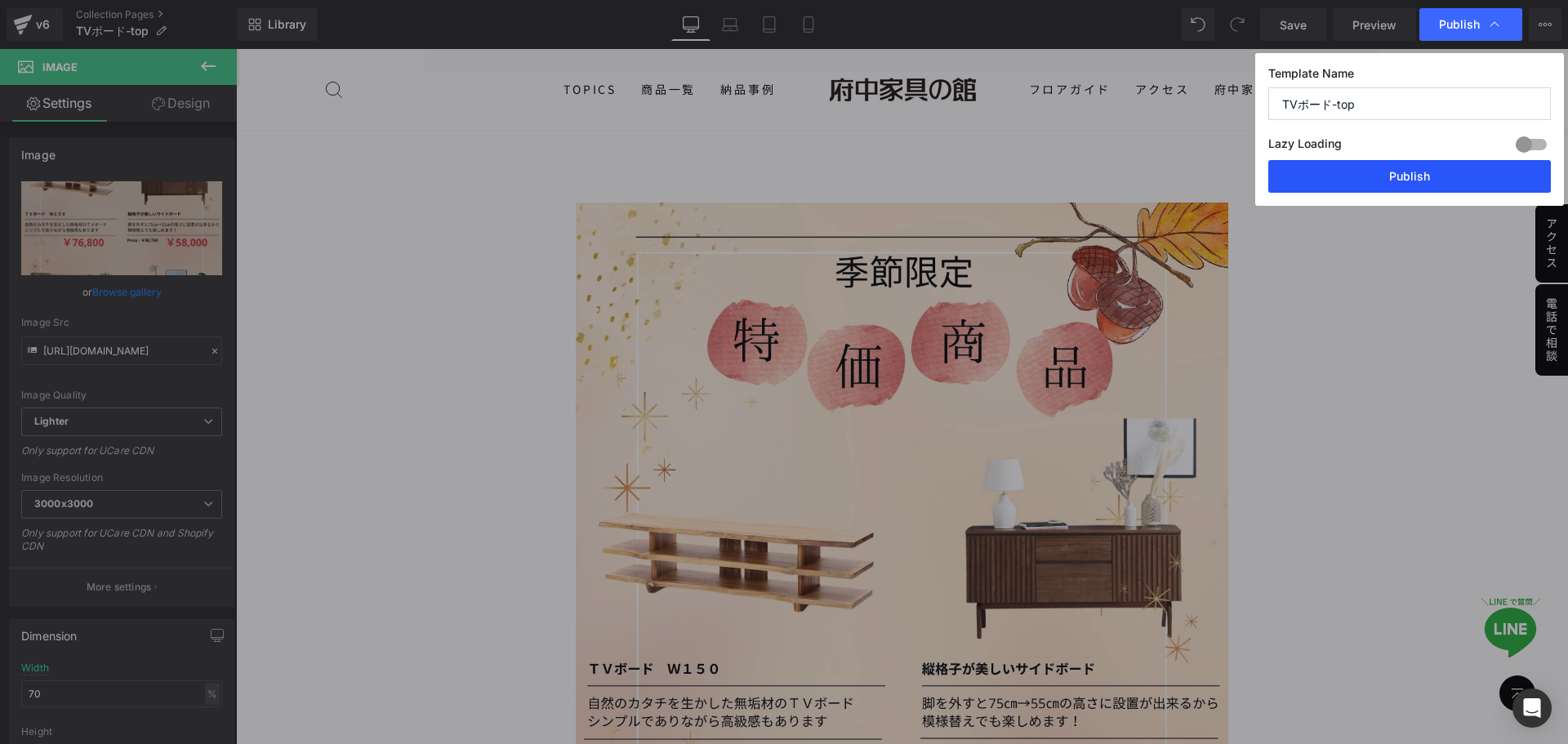
click at [1425, 168] on button "Publish" at bounding box center [1409, 176] width 282 height 33
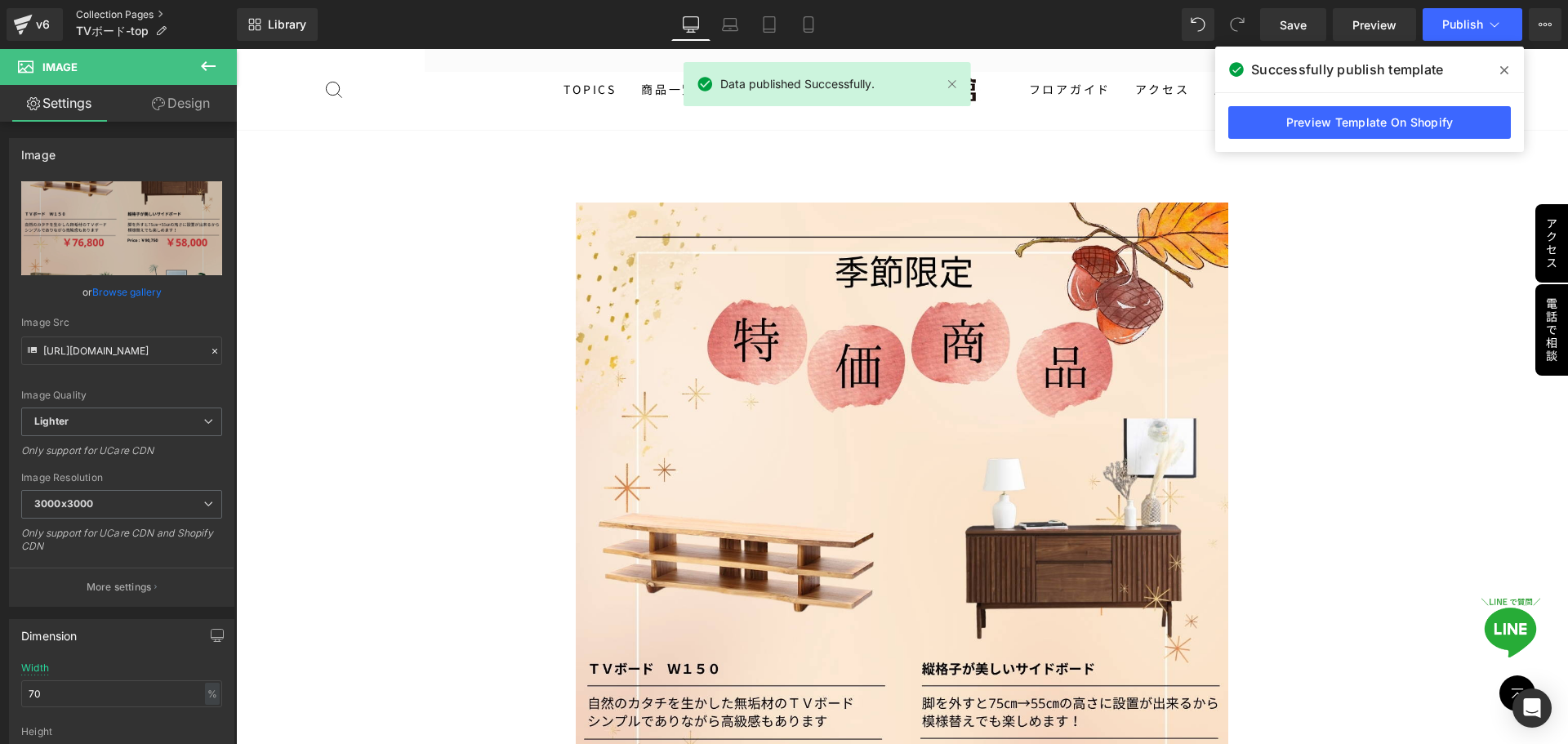
click at [137, 14] on link "Collection Pages" at bounding box center [156, 15] width 161 height 13
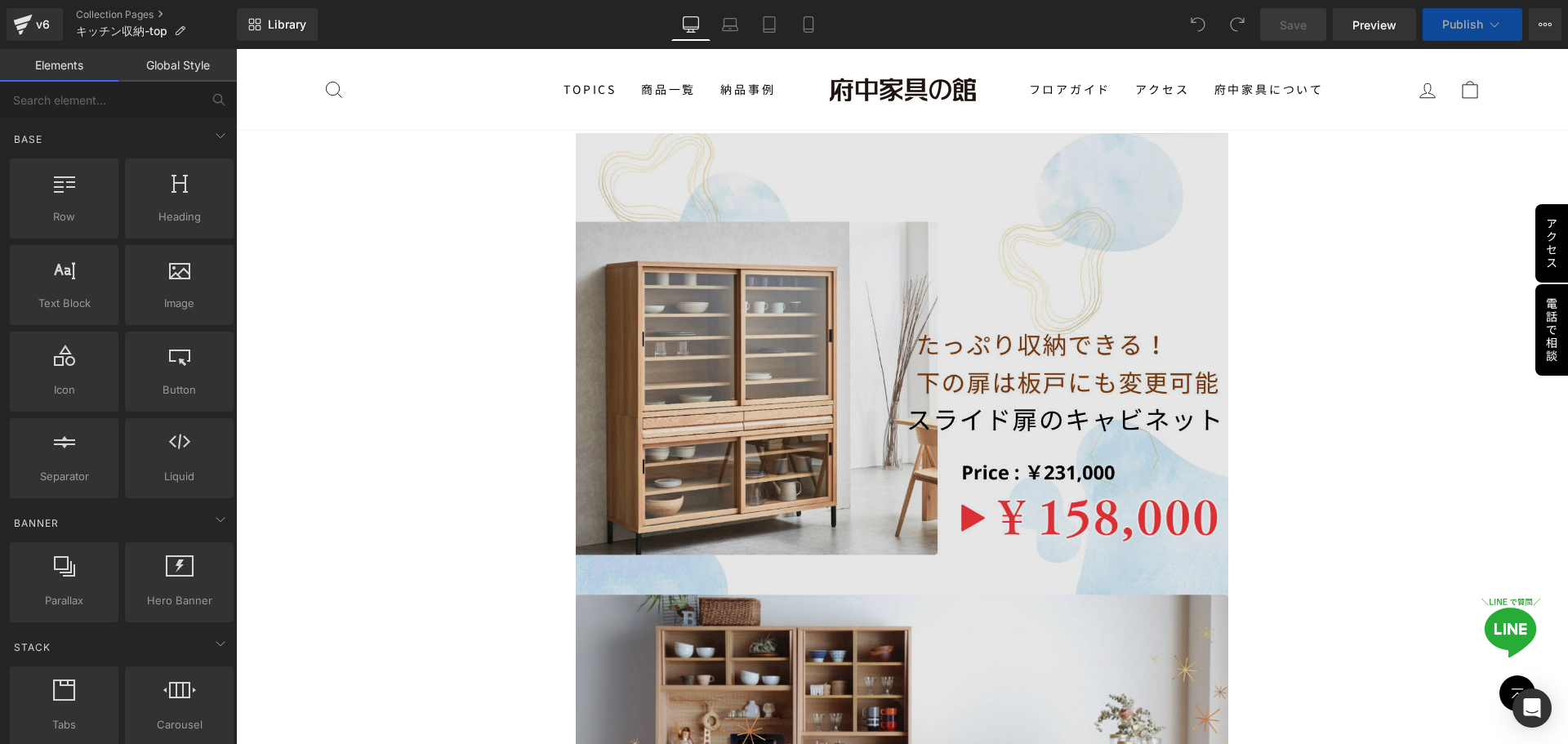
scroll to position [1226, 0]
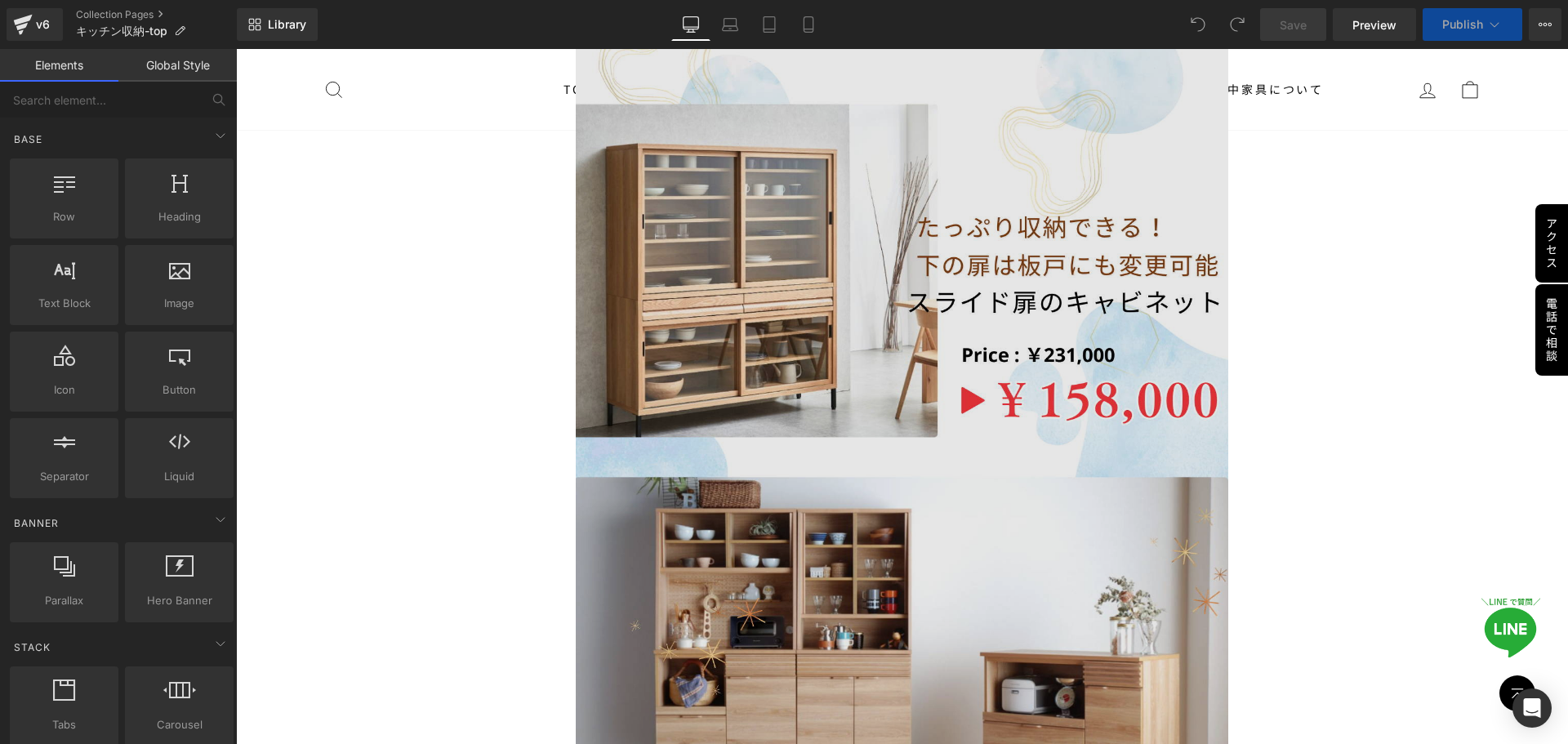
click at [854, 552] on img at bounding box center [903, 529] width 653 height 1026
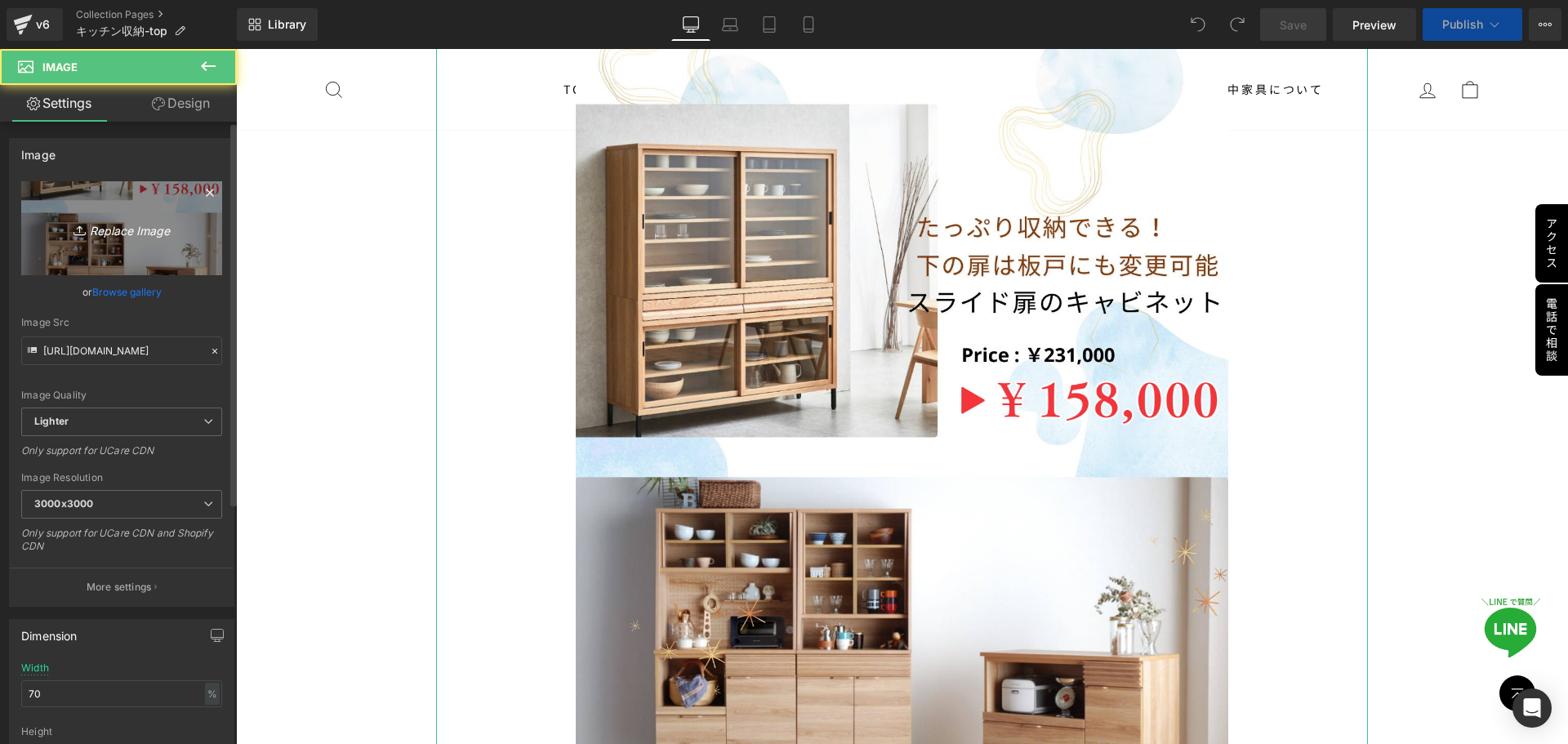
click at [115, 231] on icon "Replace Image" at bounding box center [122, 228] width 131 height 20
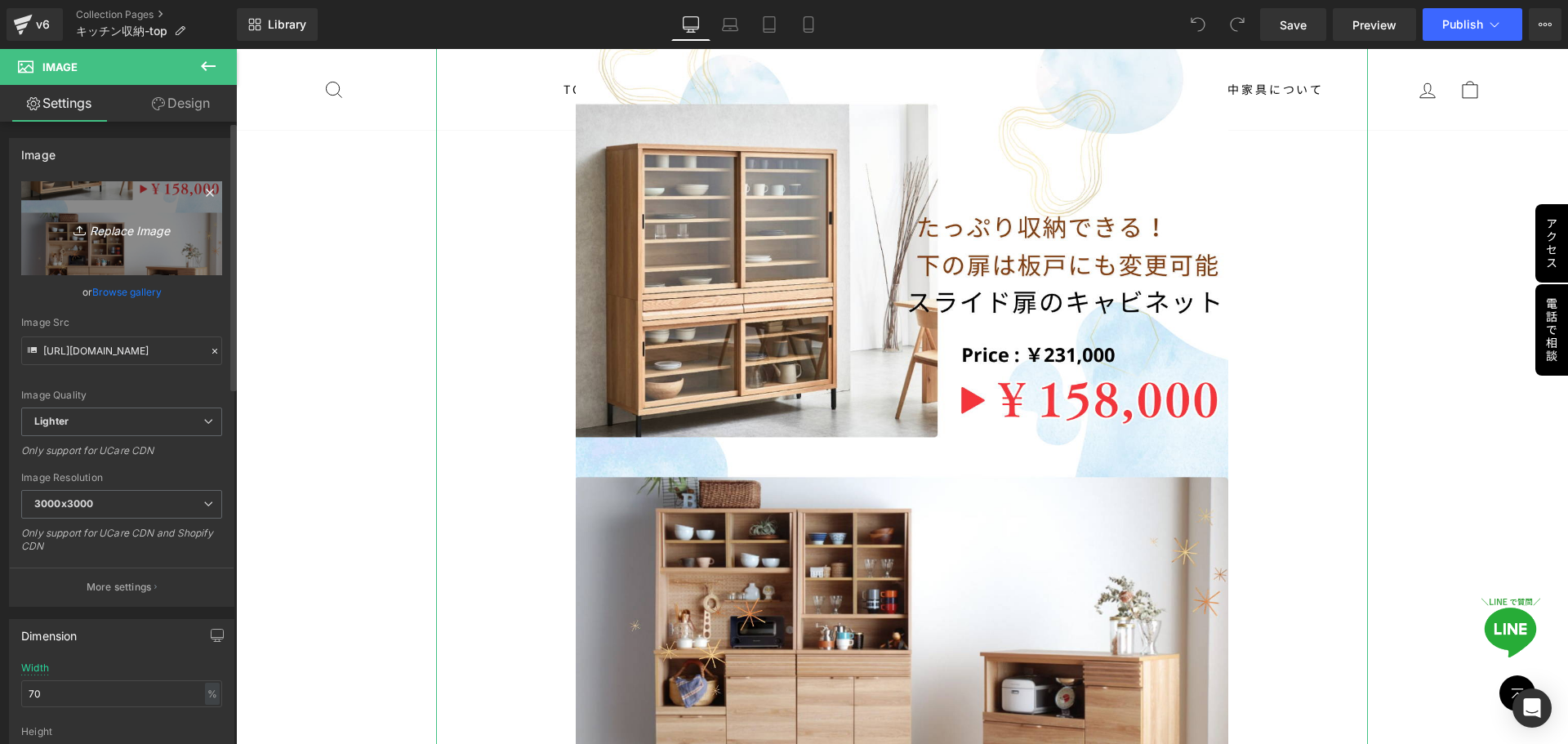
type input "C:\fakepath\季節限定特価商品 (4).jpg"
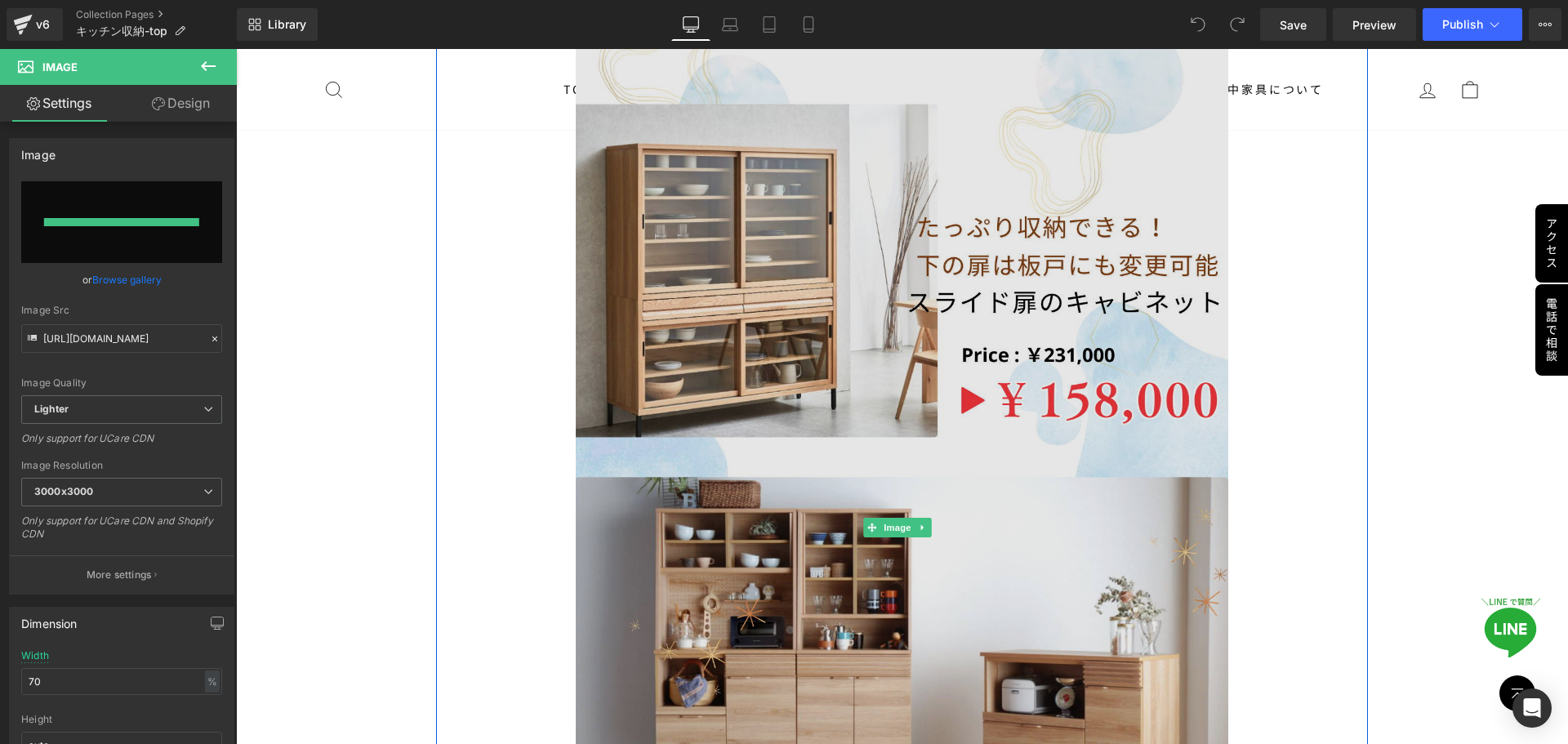
type input "https://ucarecdn.com/c189a60f-7c39-4003-b0ad-65286c97cb50/-/format/auto/-/previ…"
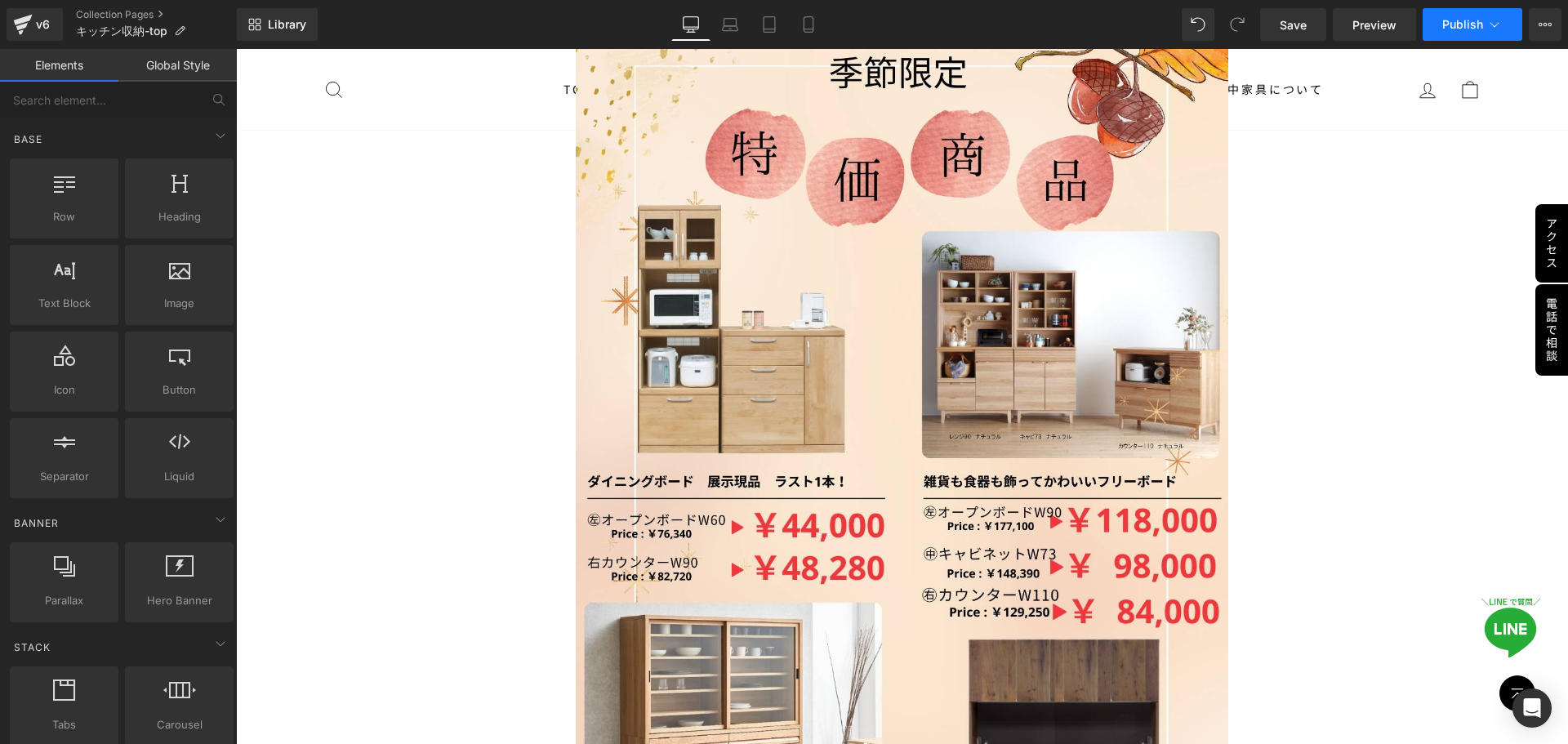
click at [1459, 31] on span "Publish" at bounding box center [1463, 25] width 41 height 13
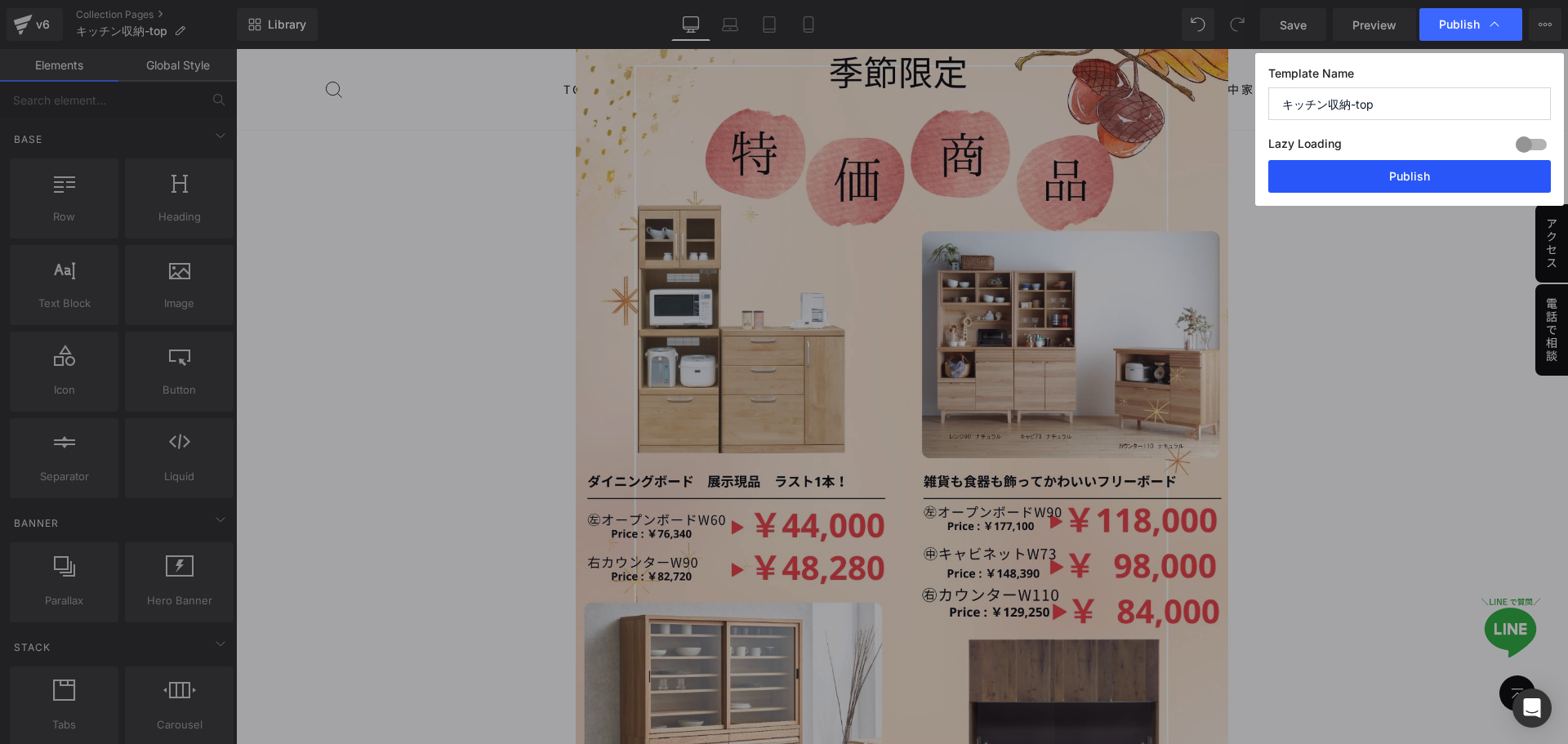
click at [1433, 171] on button "Publish" at bounding box center [1409, 176] width 282 height 33
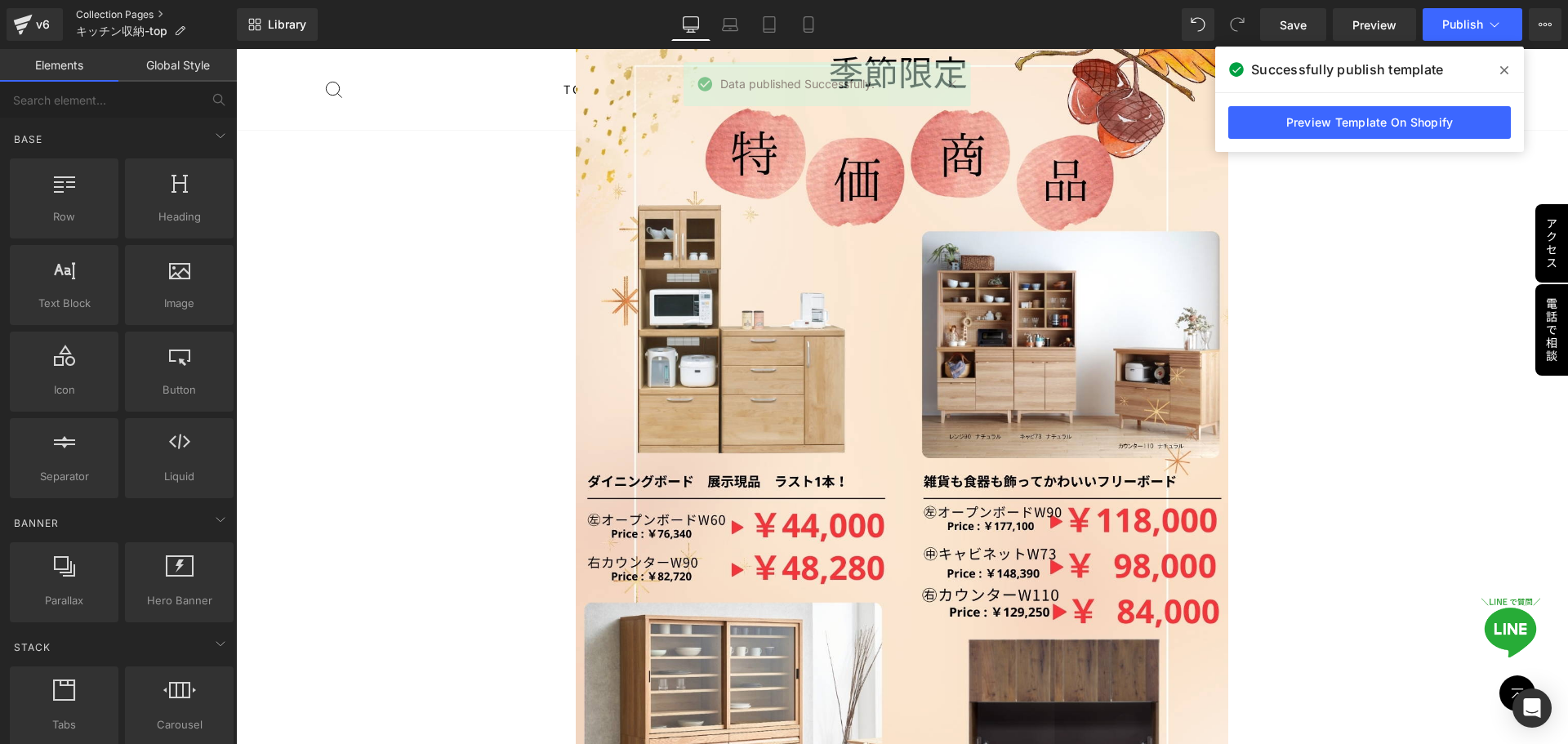
click at [125, 16] on link "Collection Pages" at bounding box center [156, 15] width 161 height 13
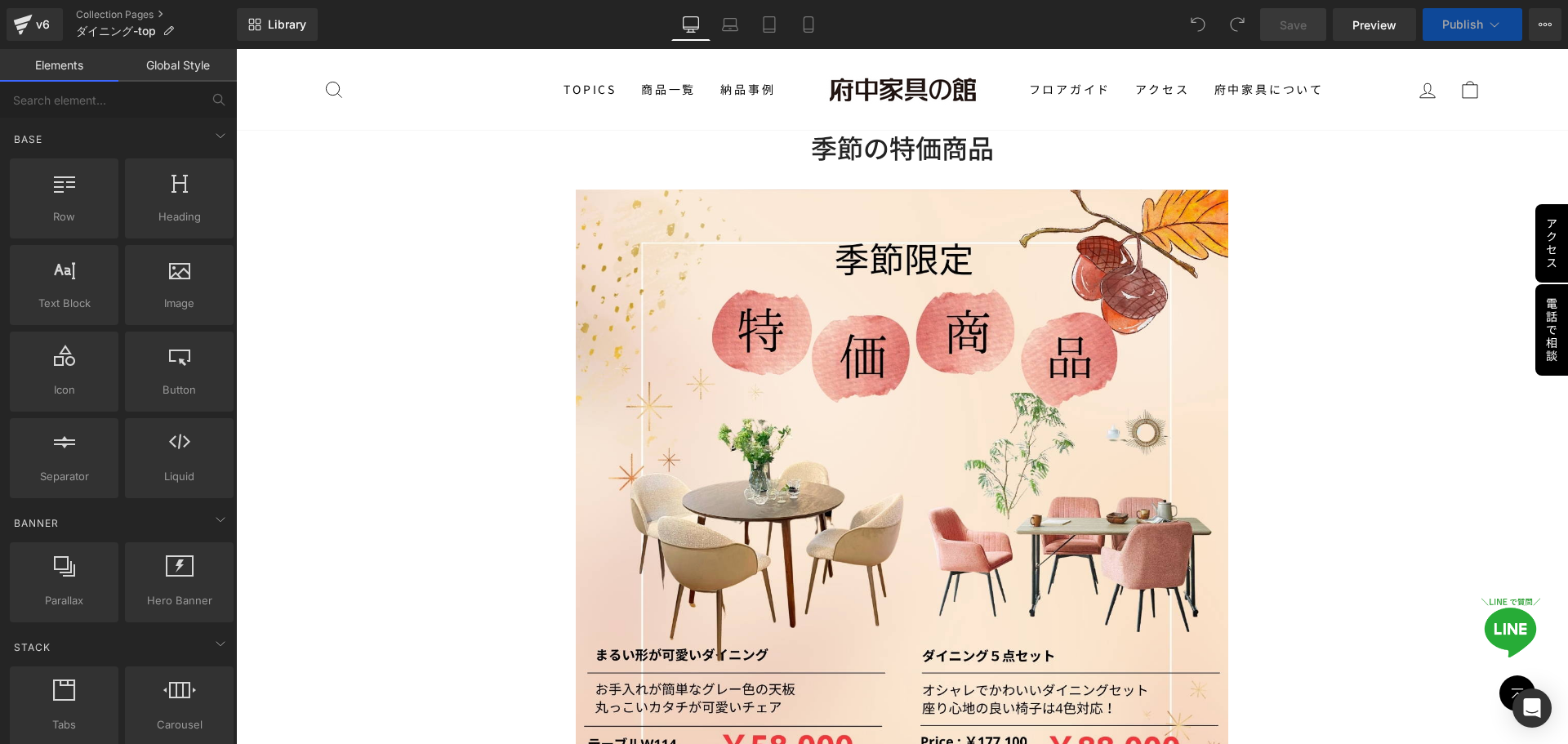
scroll to position [1961, 0]
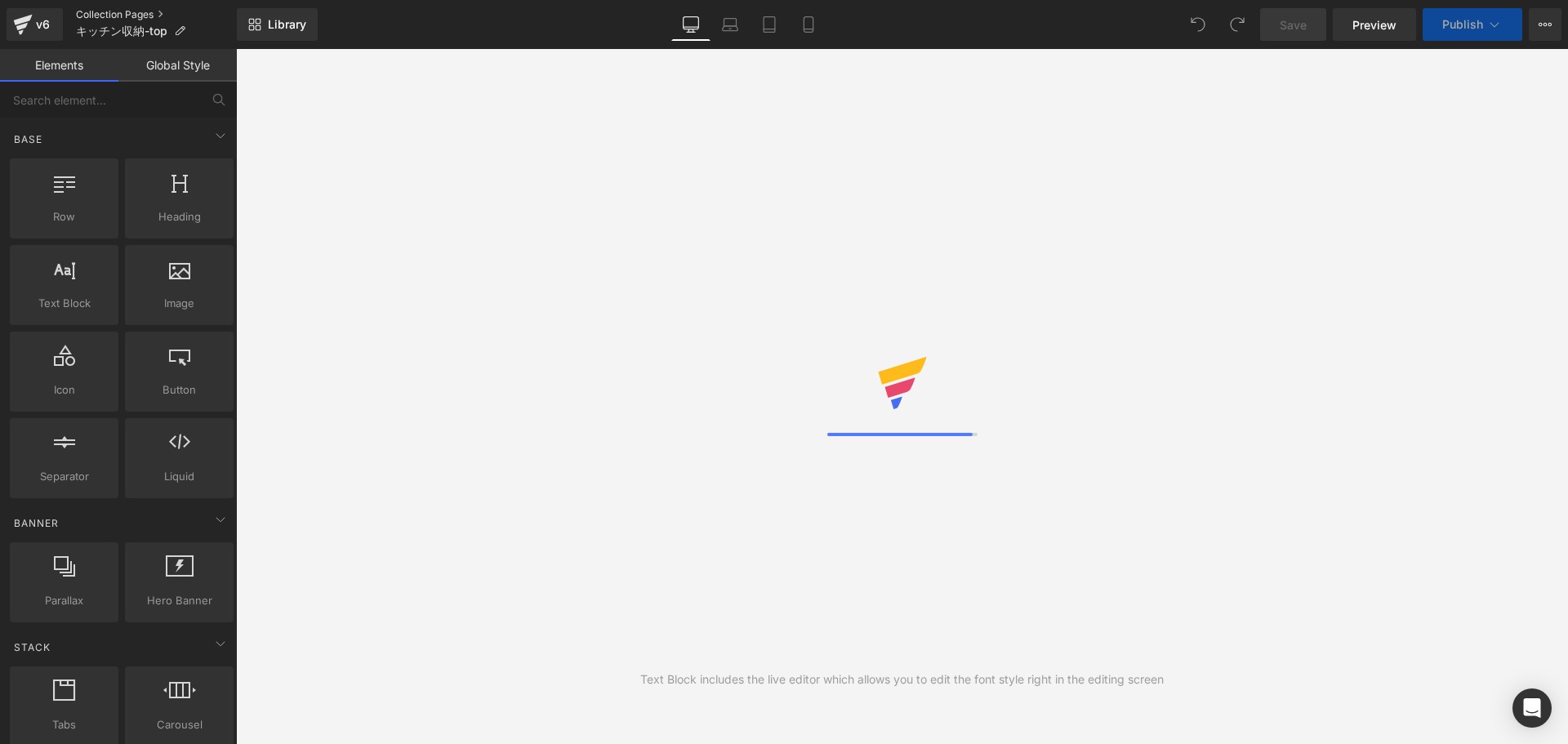
click at [112, 10] on link "Collection Pages" at bounding box center [156, 15] width 161 height 13
